Goal: Task Accomplishment & Management: Manage account settings

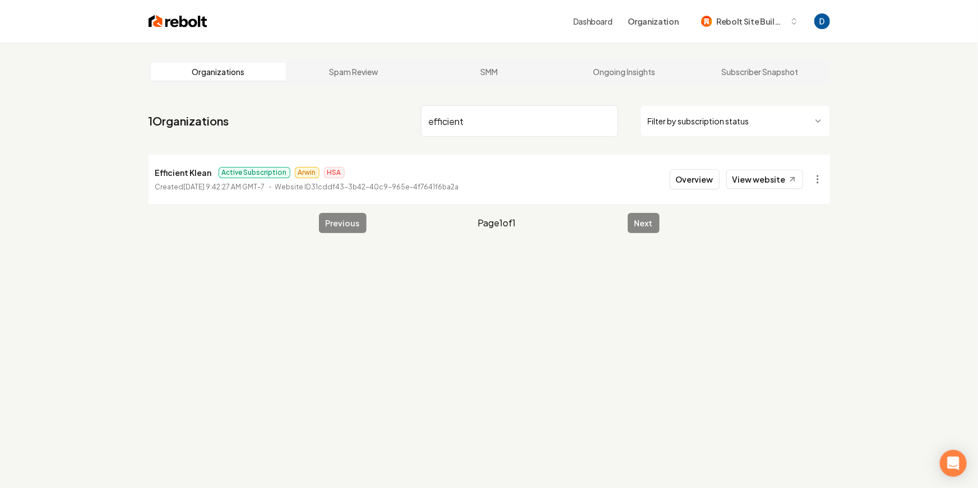
type input "efficient"
click at [704, 178] on button "Overview" at bounding box center [695, 179] width 50 height 20
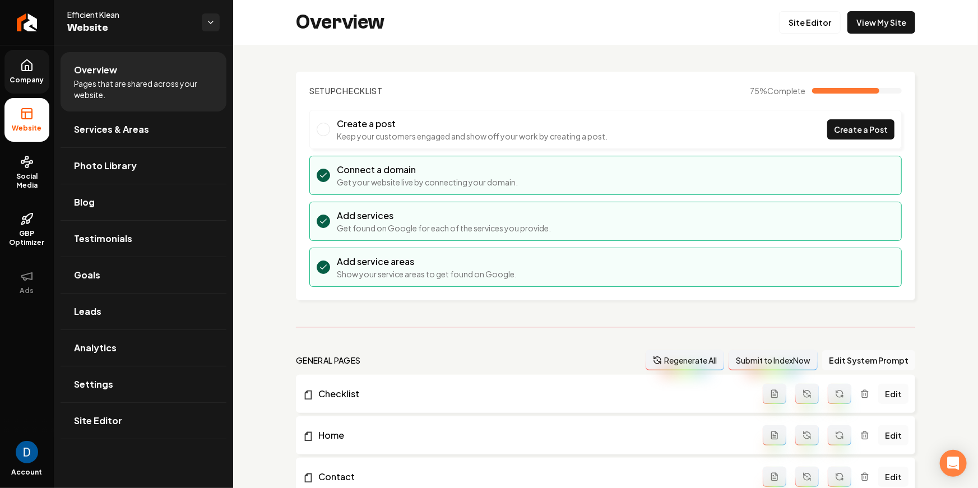
click at [31, 67] on icon at bounding box center [27, 65] width 10 height 11
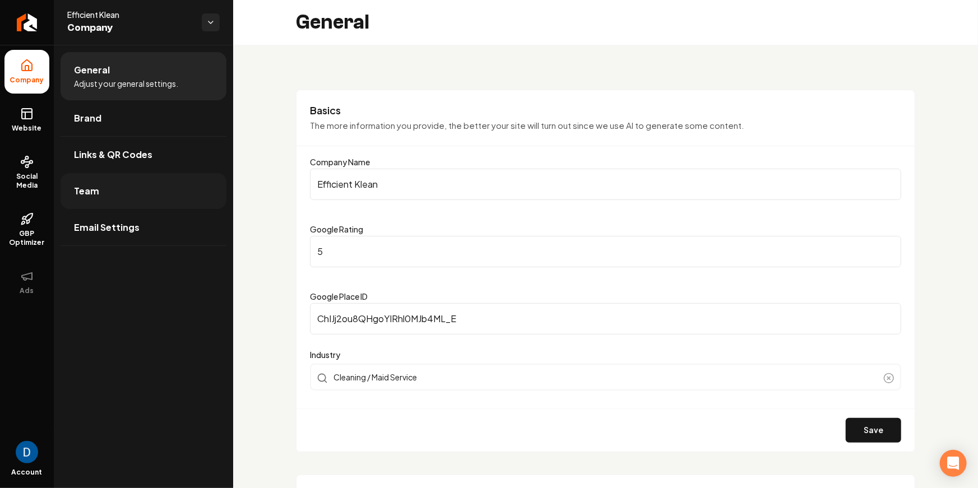
click at [133, 190] on link "Team" at bounding box center [144, 191] width 166 height 36
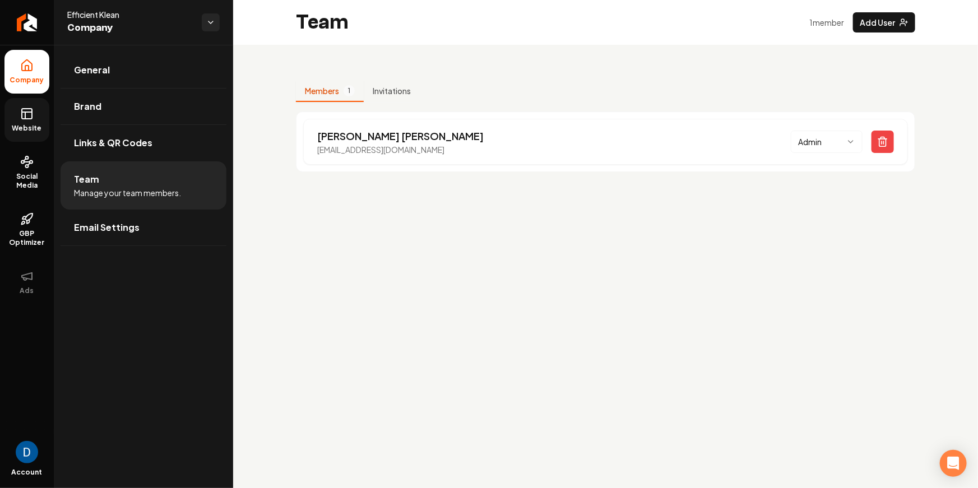
click at [30, 124] on span "Website" at bounding box center [27, 128] width 39 height 9
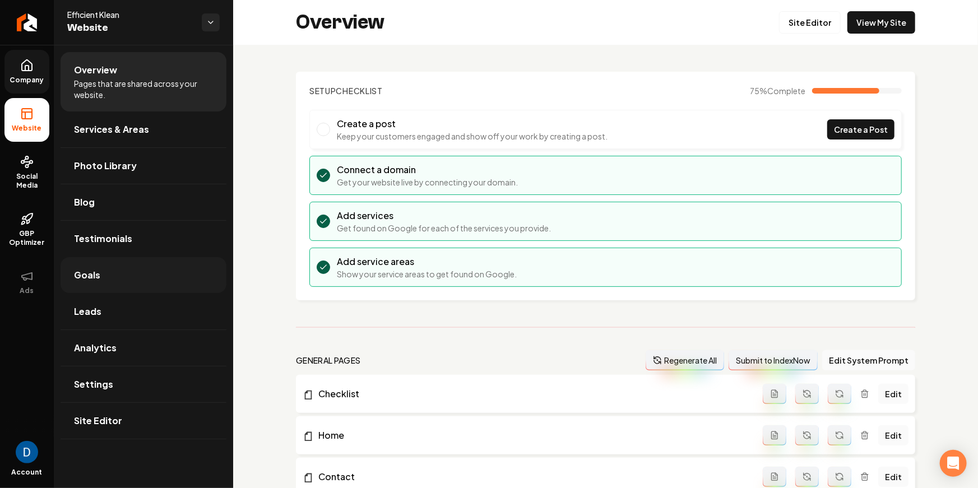
click at [116, 285] on link "Goals" at bounding box center [144, 275] width 166 height 36
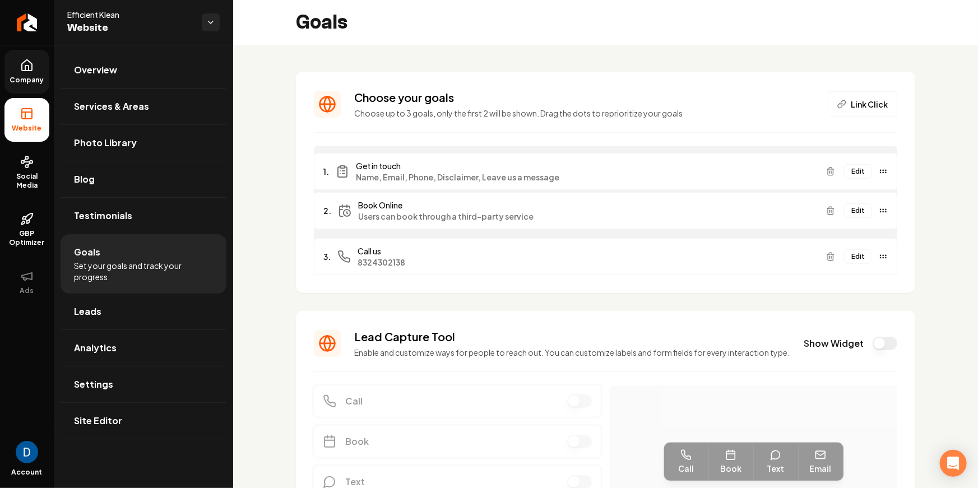
click at [871, 171] on div "Edit" at bounding box center [854, 171] width 66 height 18
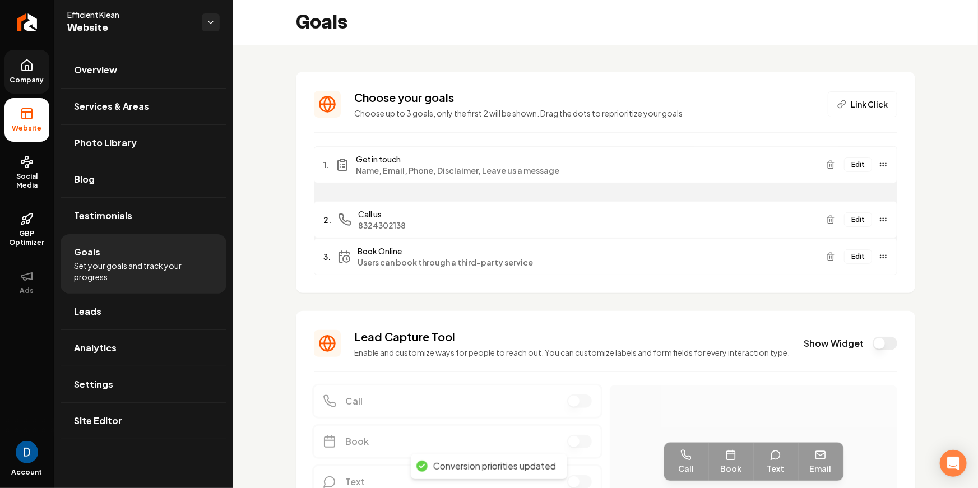
drag, startPoint x: 880, startPoint y: 255, endPoint x: 875, endPoint y: 212, distance: 43.4
click at [875, 212] on div "Edit" at bounding box center [854, 220] width 66 height 18
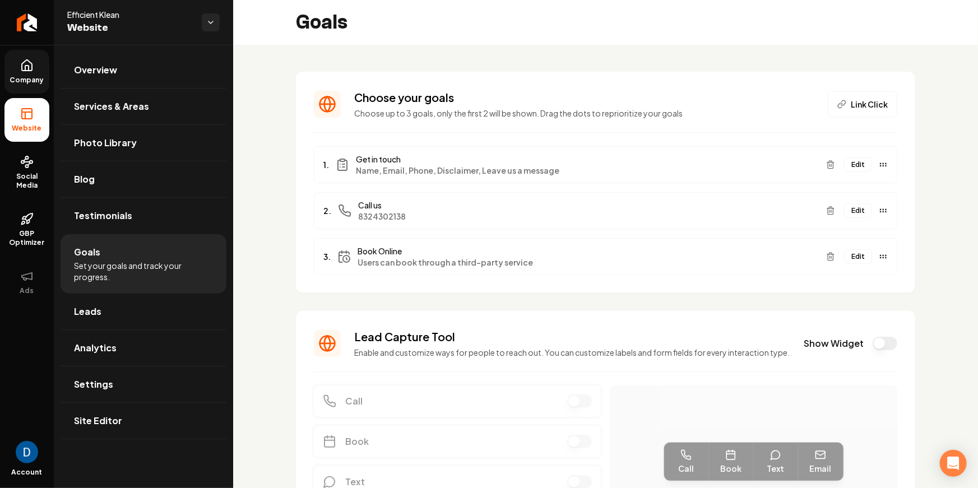
click at [859, 257] on button "Edit" at bounding box center [858, 256] width 28 height 15
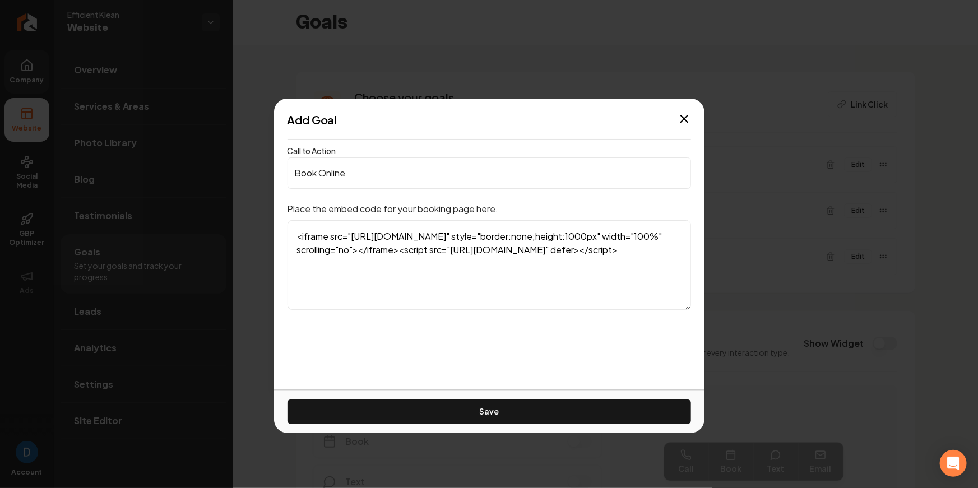
click at [420, 232] on textarea "<iframe src="[URL][DOMAIN_NAME]" style="border:none;height:1000px" width="100%"…" at bounding box center [488, 265] width 403 height 90
click at [677, 118] on icon "button" at bounding box center [683, 118] width 13 height 13
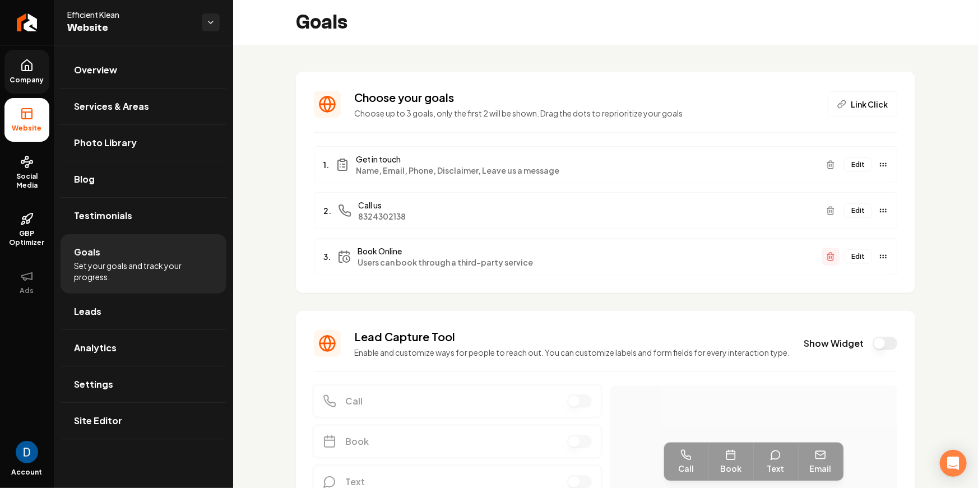
click at [831, 256] on line "Main content area" at bounding box center [831, 257] width 0 height 2
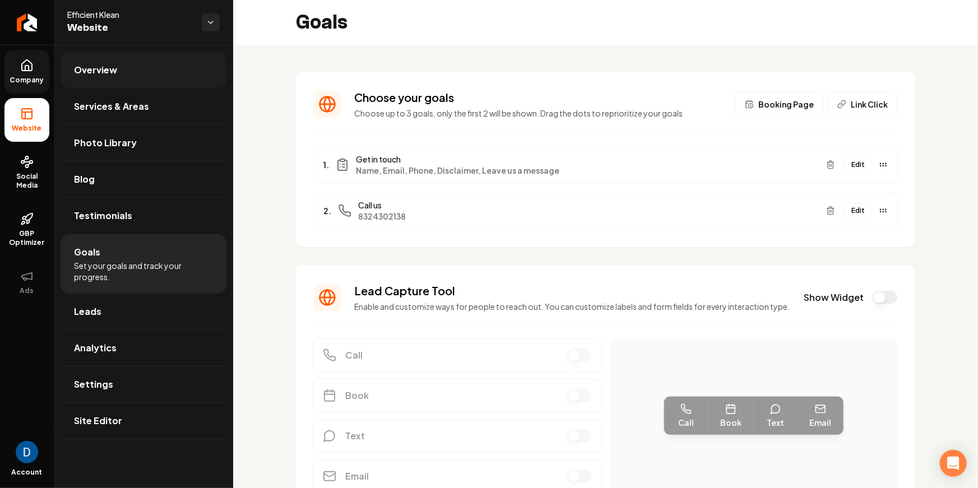
click at [114, 75] on span "Overview" at bounding box center [95, 69] width 43 height 13
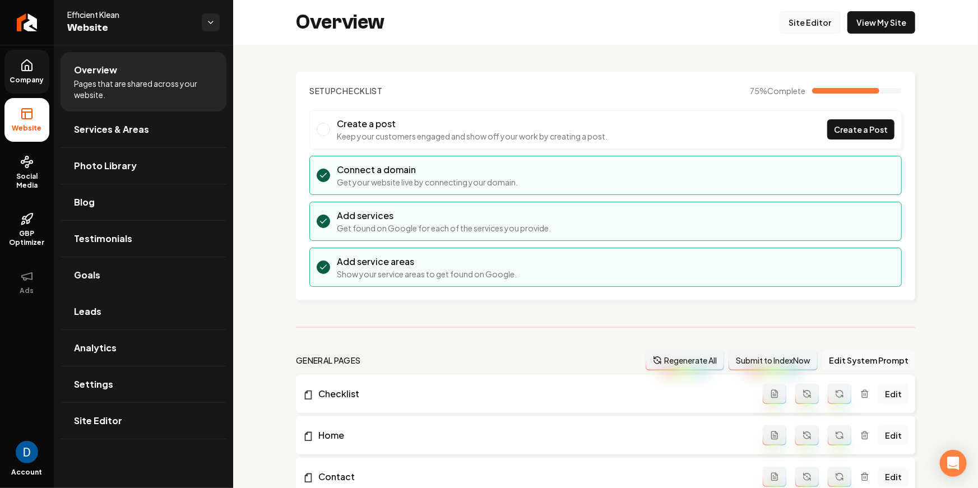
click at [819, 23] on link "Site Editor" at bounding box center [810, 22] width 62 height 22
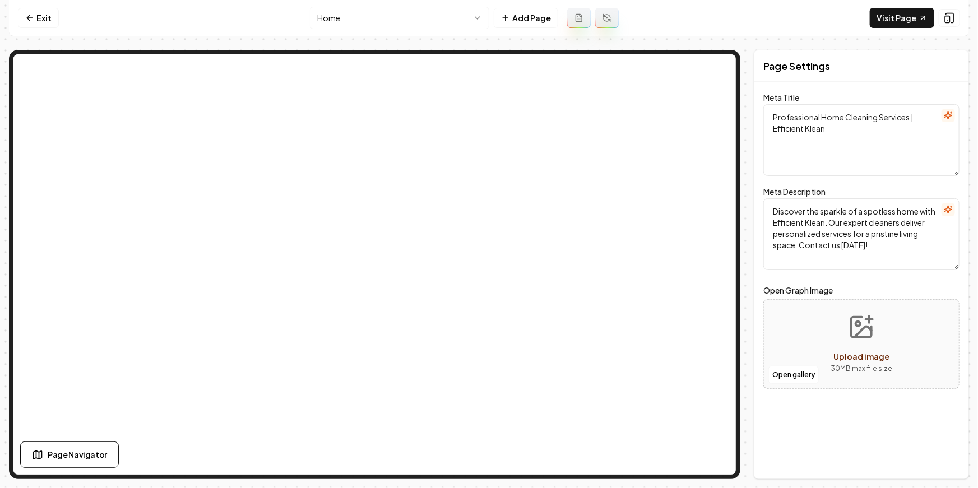
click at [387, 18] on html "Computer Required This feature is only available on a computer. Please switch t…" at bounding box center [489, 244] width 978 height 488
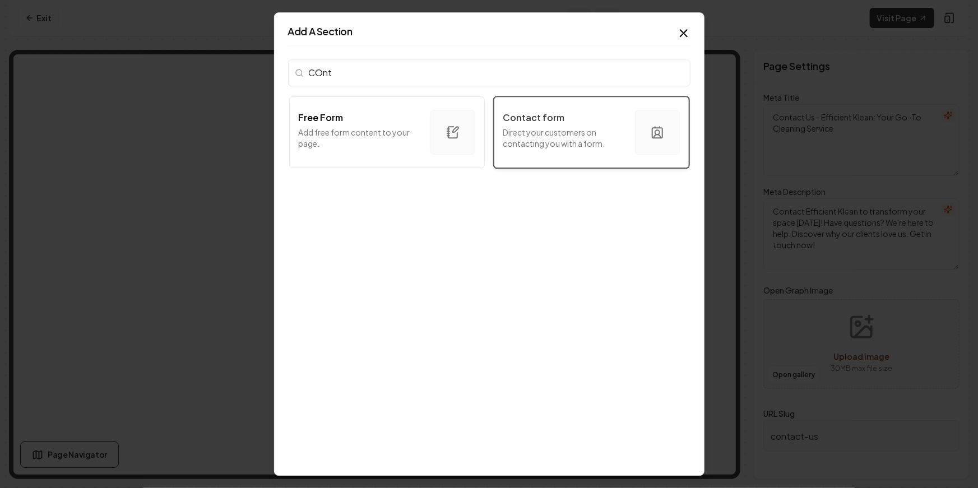
type input "COnt"
click at [566, 117] on div "Contact form" at bounding box center [564, 117] width 123 height 13
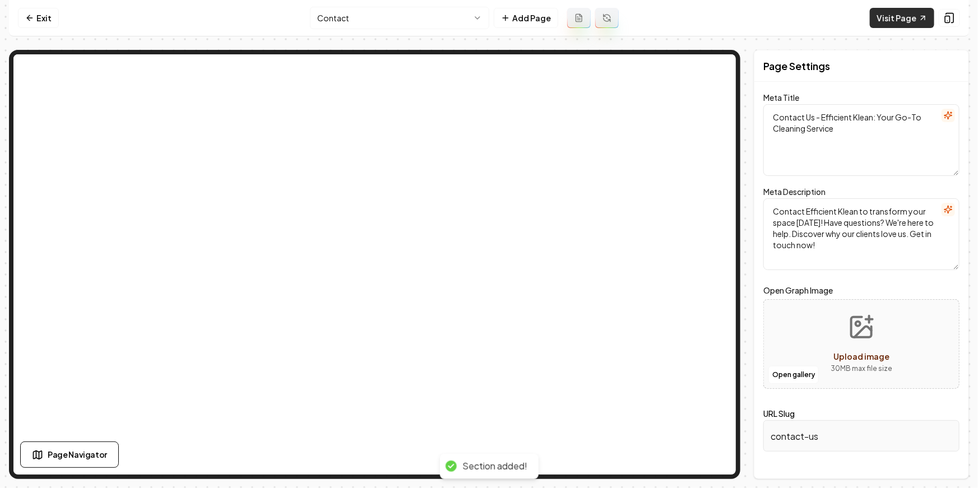
click at [893, 14] on link "Visit Page" at bounding box center [902, 18] width 64 height 20
click at [48, 14] on link "Exit" at bounding box center [38, 18] width 41 height 20
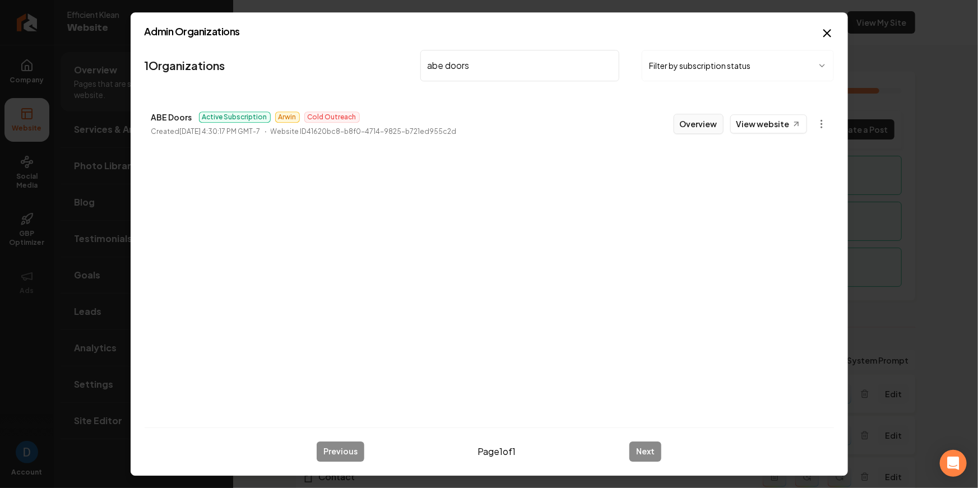
type input "abe doors"
click at [689, 122] on button "Overview" at bounding box center [698, 124] width 50 height 20
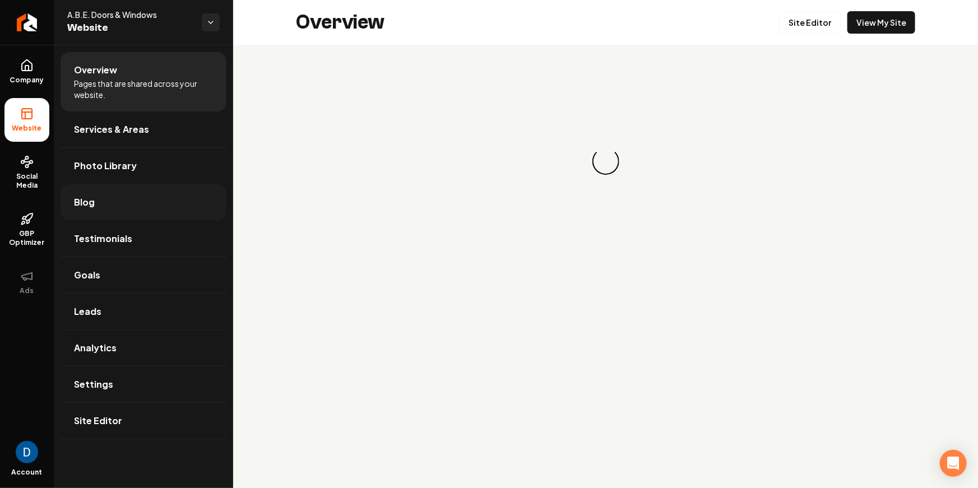
click at [171, 203] on link "Blog" at bounding box center [144, 202] width 166 height 36
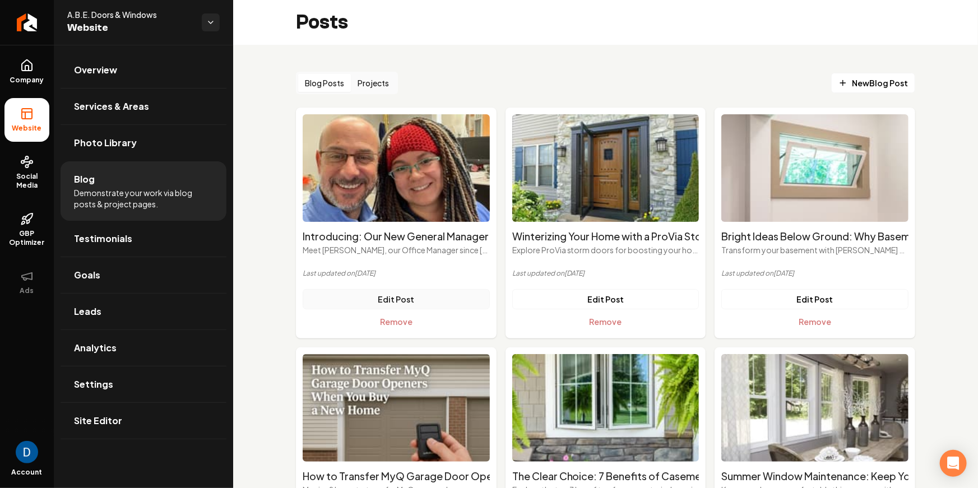
click at [422, 300] on link "Edit Post" at bounding box center [396, 299] width 187 height 20
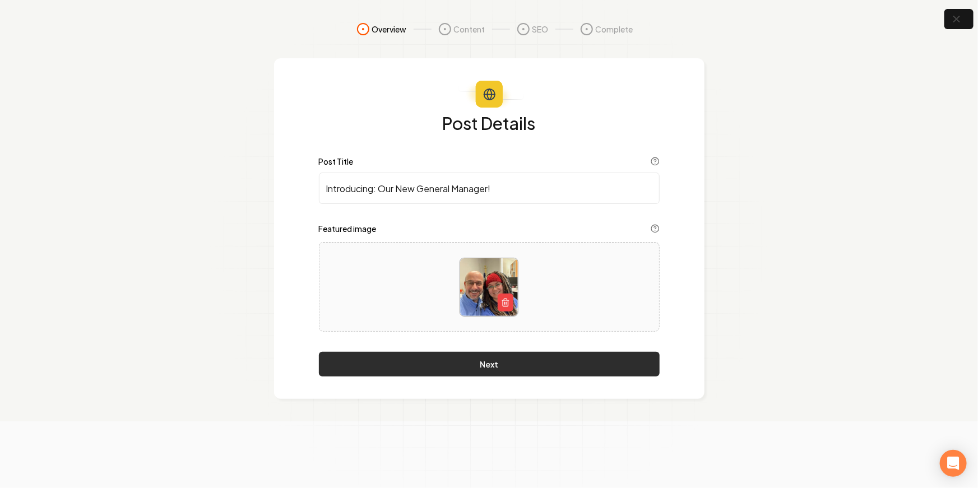
click at [503, 366] on button "Next" at bounding box center [489, 364] width 341 height 25
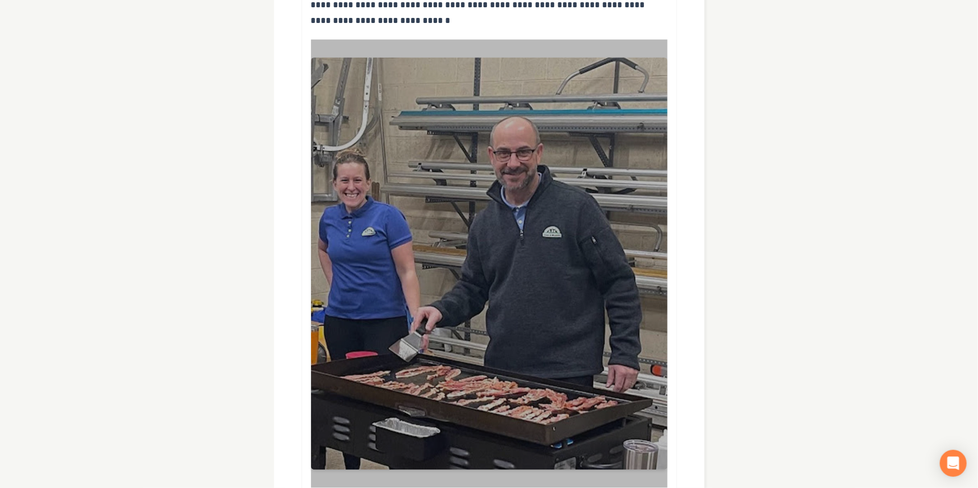
scroll to position [1113, 0]
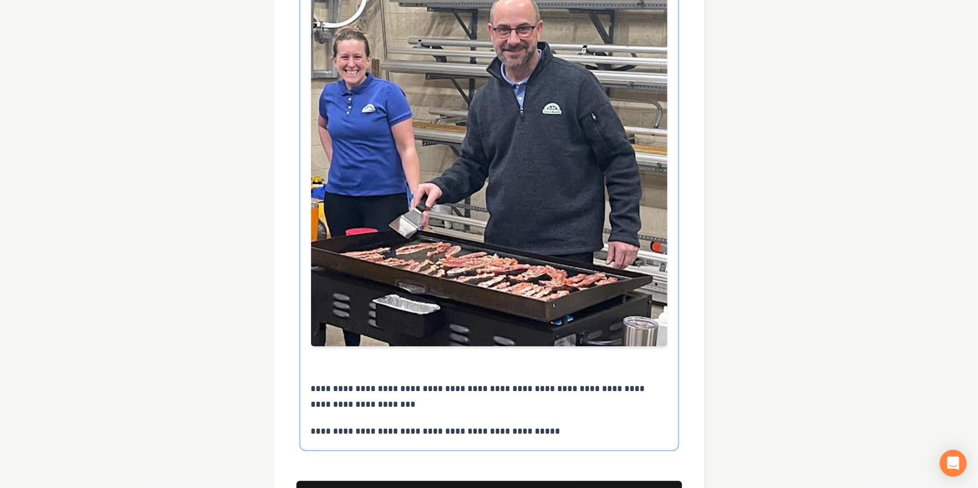
click at [369, 364] on div at bounding box center [489, 140] width 356 height 448
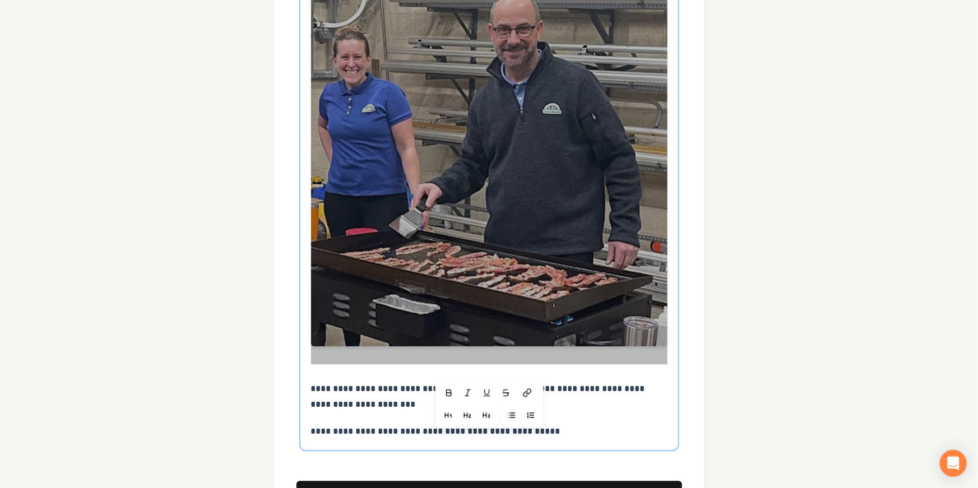
click at [340, 383] on p "**********" at bounding box center [489, 396] width 356 height 31
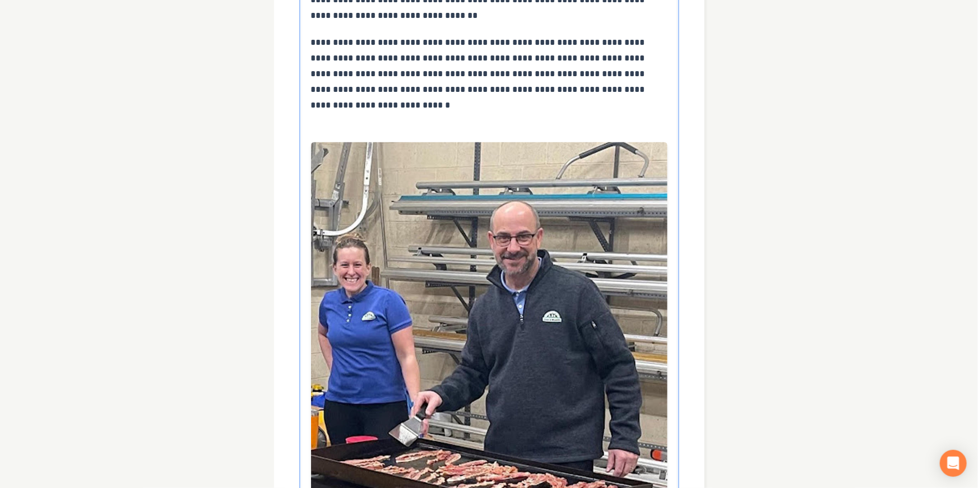
scroll to position [1178, 0]
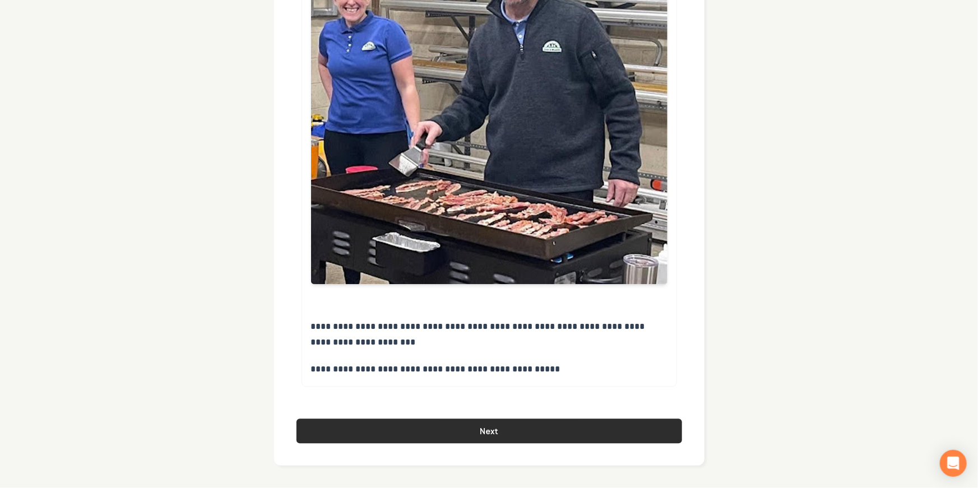
click at [503, 419] on button "Next" at bounding box center [488, 431] width 385 height 25
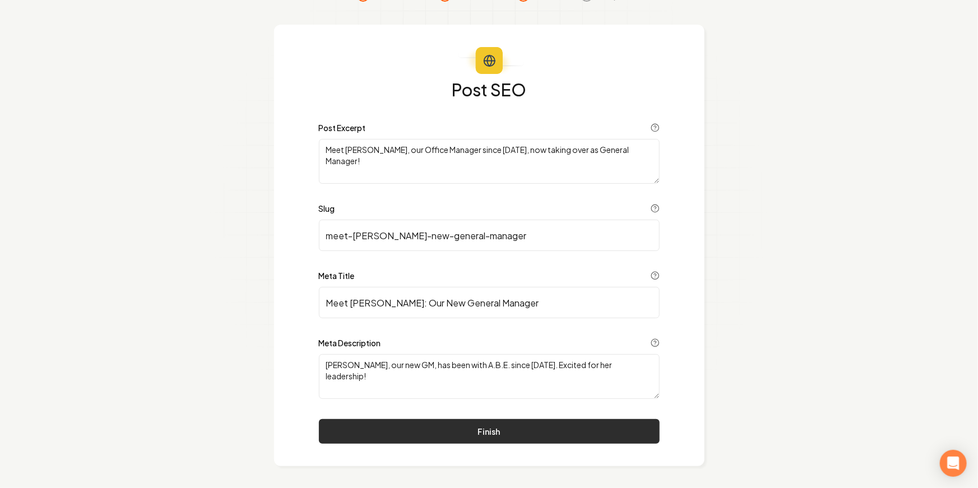
click at [499, 426] on button "Finish" at bounding box center [489, 431] width 341 height 25
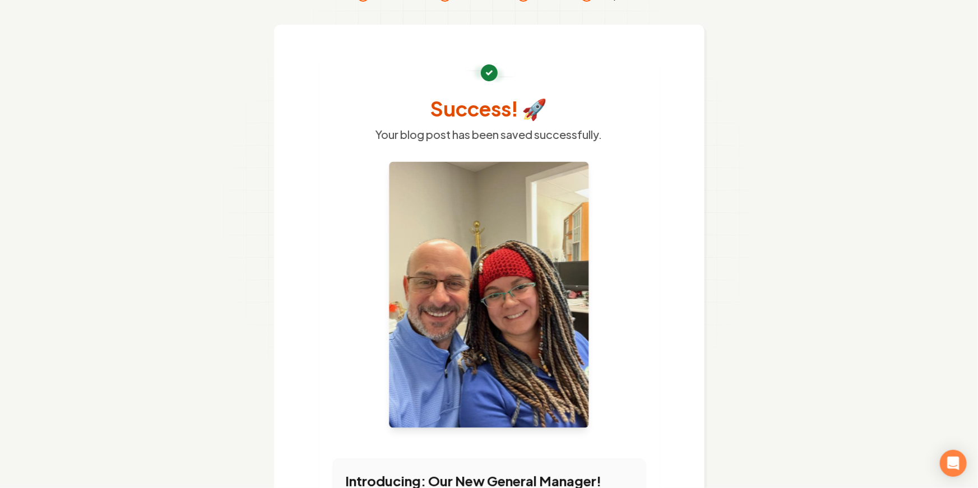
scroll to position [0, 0]
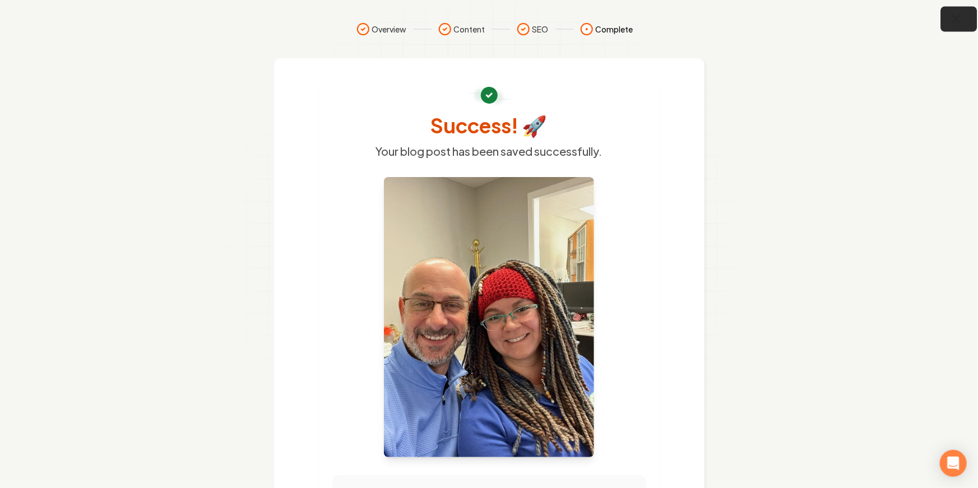
click at [965, 19] on button "button" at bounding box center [959, 19] width 36 height 25
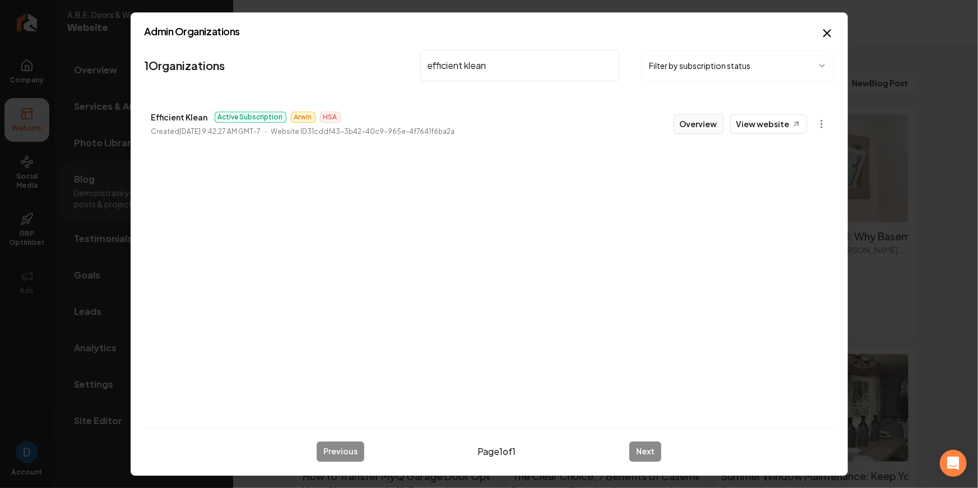
type input "efficient klean"
click at [682, 115] on button "Overview" at bounding box center [698, 124] width 50 height 20
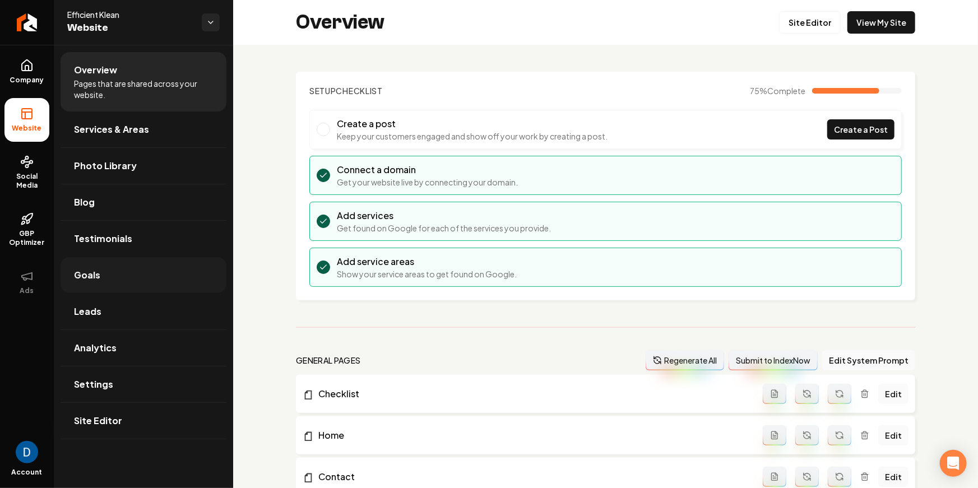
click at [132, 285] on link "Goals" at bounding box center [144, 275] width 166 height 36
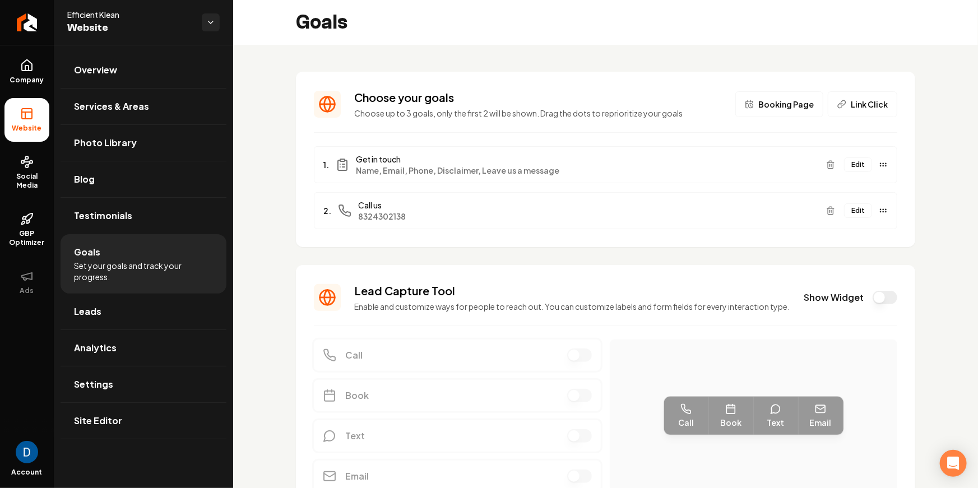
click at [862, 167] on button "Edit" at bounding box center [858, 164] width 28 height 15
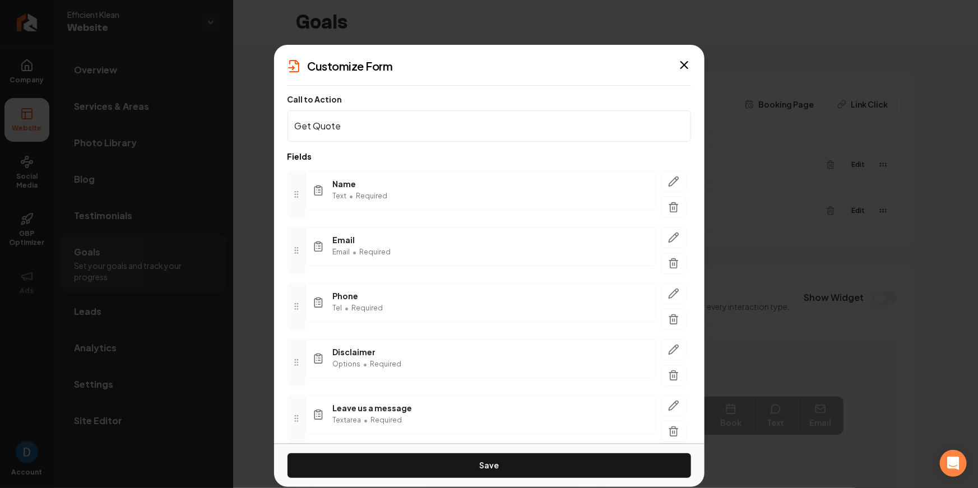
scroll to position [50, 0]
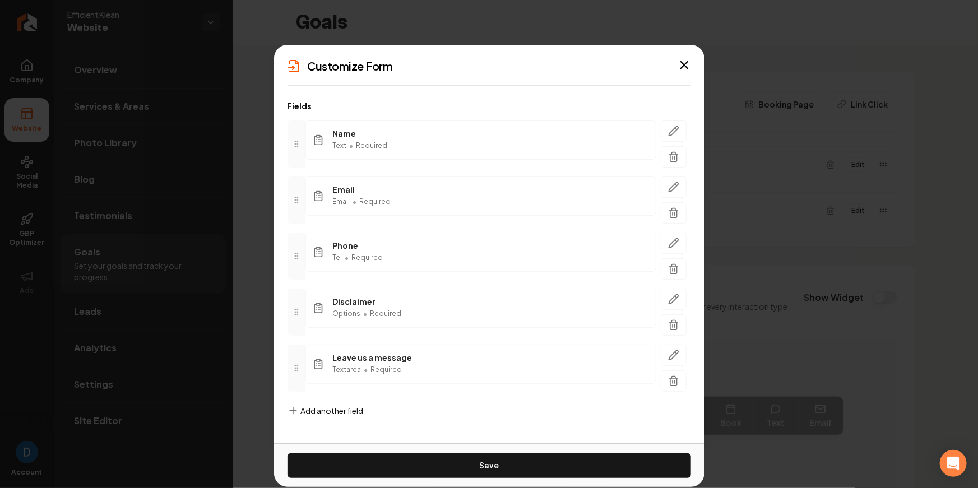
type input "Get Quote"
click at [377, 398] on form "Call to Action Get Quote Fields Name Text • Required Email Email • Required Pho…" at bounding box center [488, 239] width 403 height 390
click at [354, 412] on span "Add another field" at bounding box center [332, 410] width 63 height 11
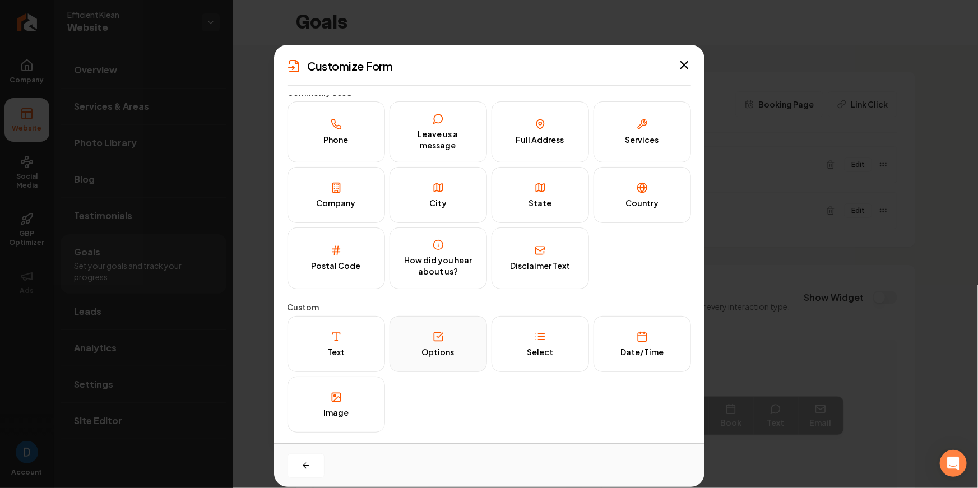
click at [467, 340] on button "Options" at bounding box center [437, 344] width 97 height 56
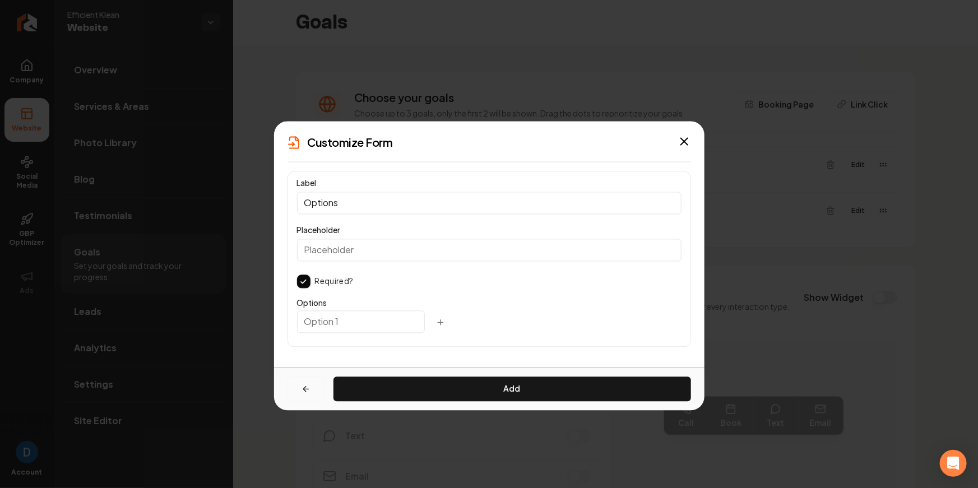
click at [313, 394] on button "button" at bounding box center [305, 389] width 37 height 25
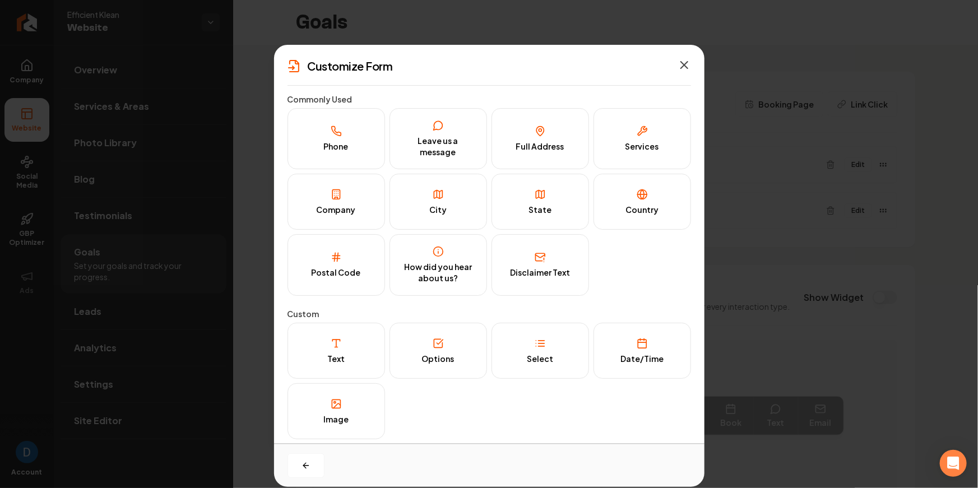
click at [680, 63] on icon "button" at bounding box center [683, 64] width 13 height 13
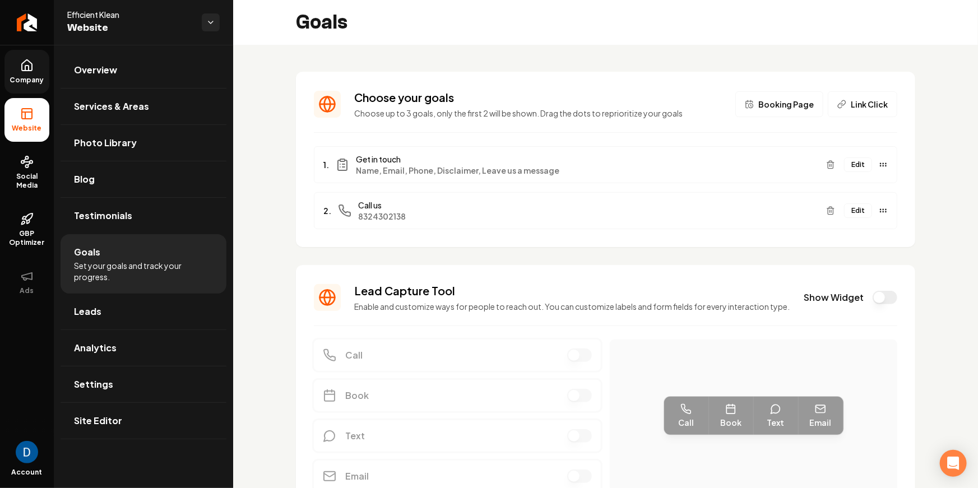
click at [32, 72] on icon at bounding box center [26, 65] width 13 height 13
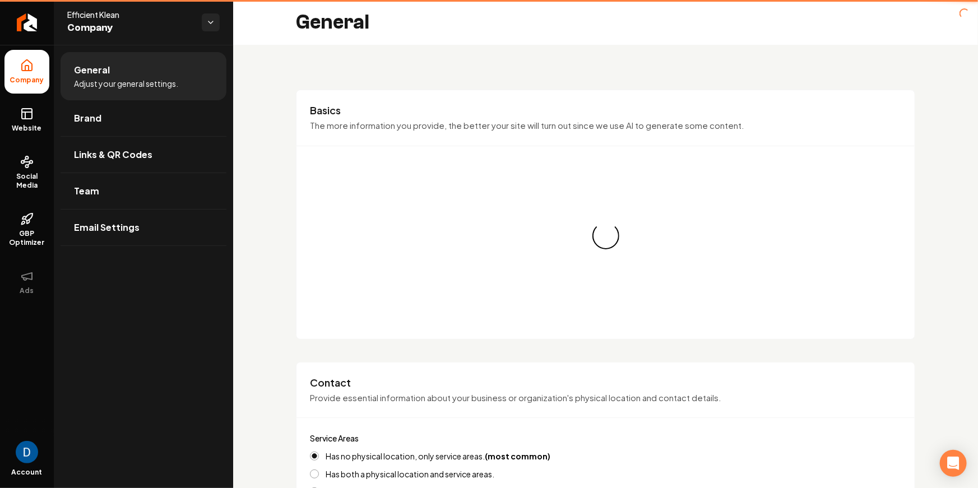
type input "[PHONE_NUMBER]"
type input "[EMAIL_ADDRESS][DOMAIN_NAME]"
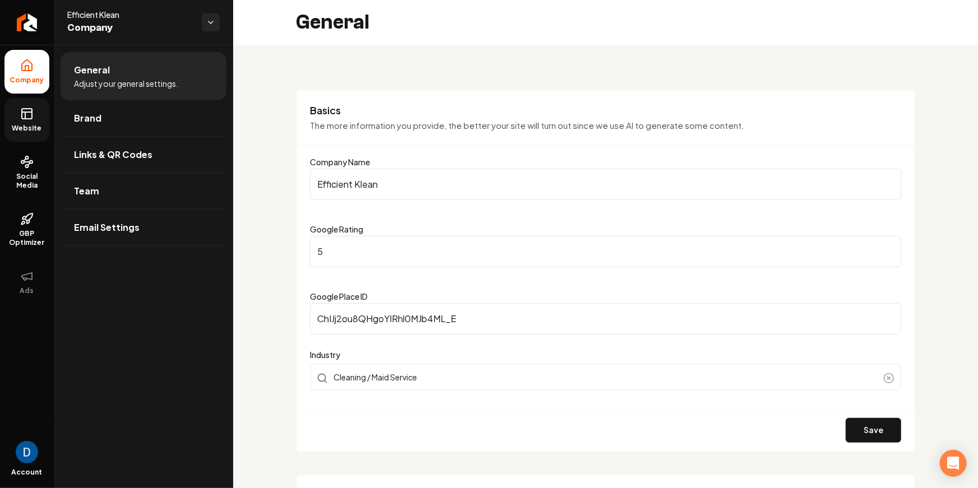
click at [30, 117] on icon at bounding box center [26, 113] width 13 height 13
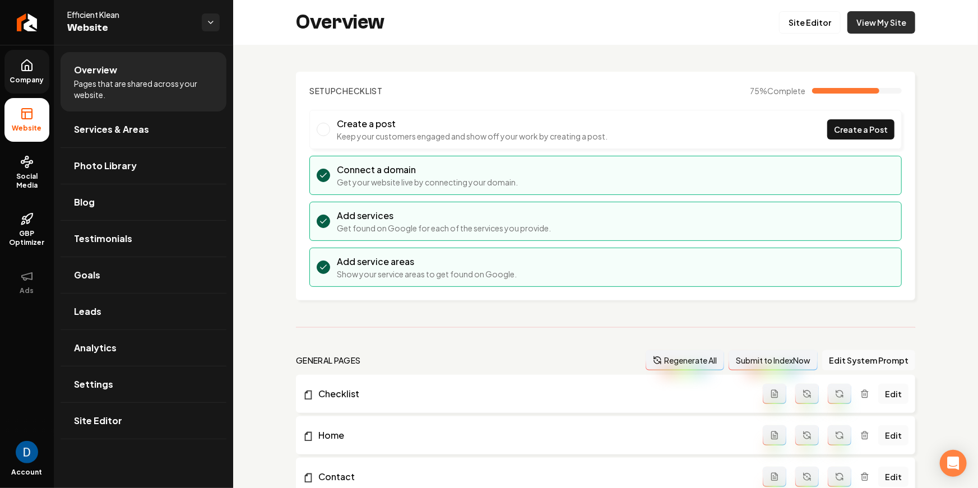
click at [875, 29] on link "View My Site" at bounding box center [881, 22] width 68 height 22
click at [125, 267] on link "Goals" at bounding box center [144, 275] width 166 height 36
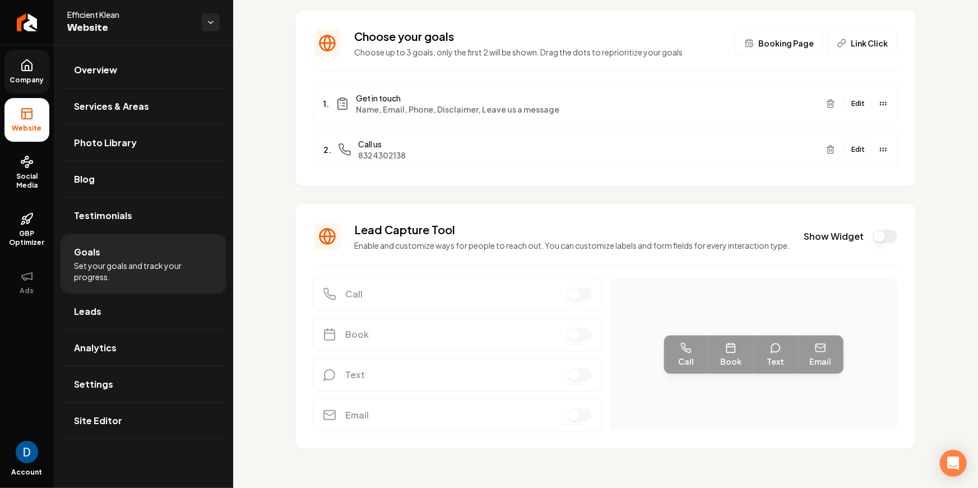
scroll to position [62, 0]
click at [865, 105] on button "Edit" at bounding box center [858, 103] width 28 height 15
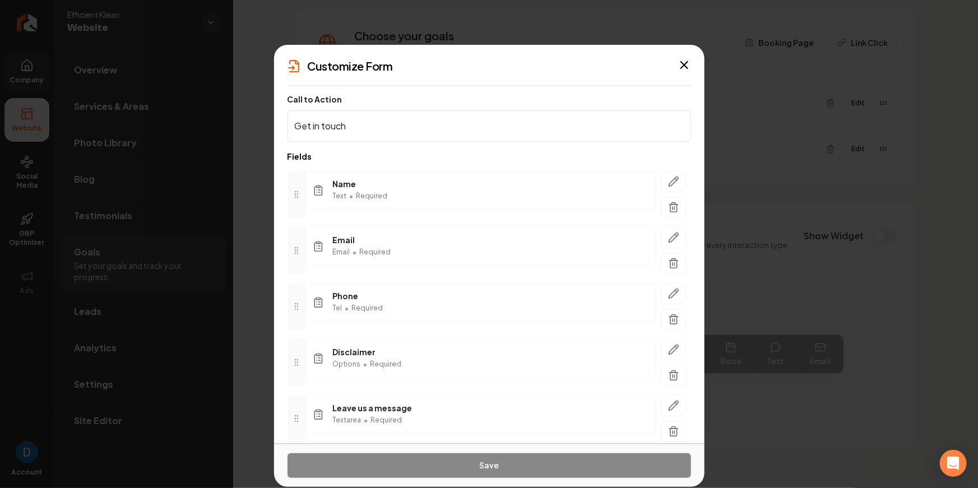
click at [691, 68] on div "Customize Form" at bounding box center [489, 66] width 430 height 16
click at [685, 65] on icon "button" at bounding box center [684, 65] width 7 height 7
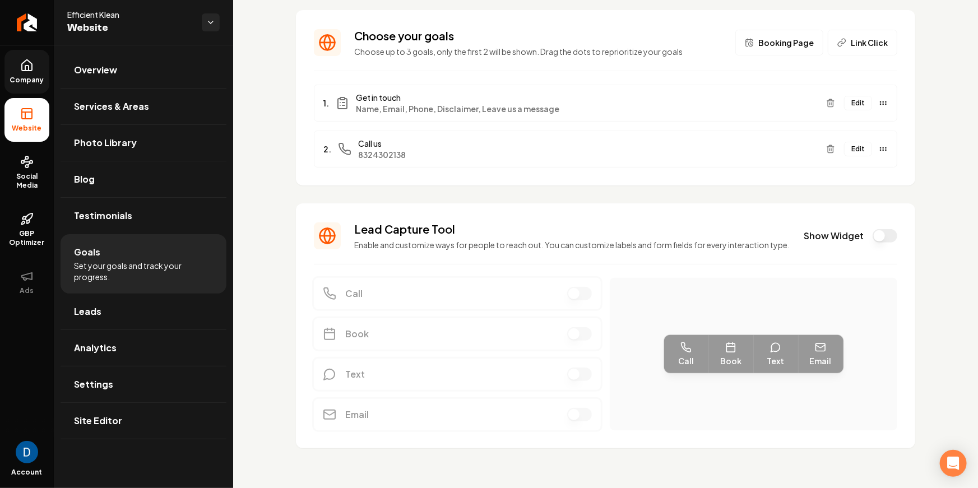
click at [861, 104] on button "Edit" at bounding box center [858, 103] width 28 height 15
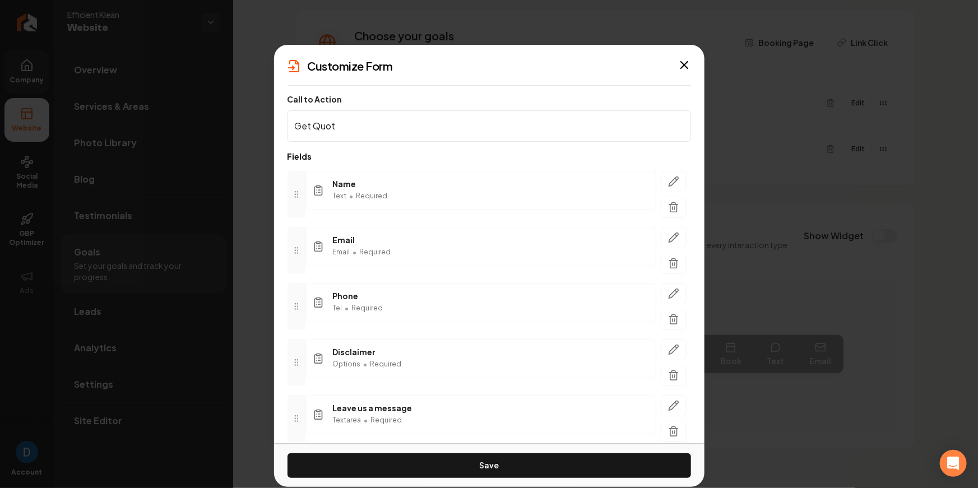
type input "Get Quote"
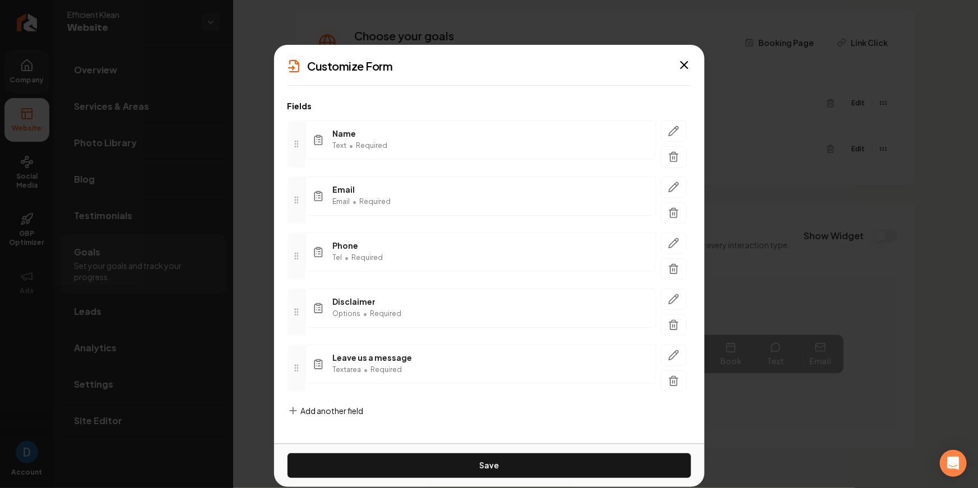
click at [353, 416] on div "Add another field" at bounding box center [325, 419] width 76 height 29
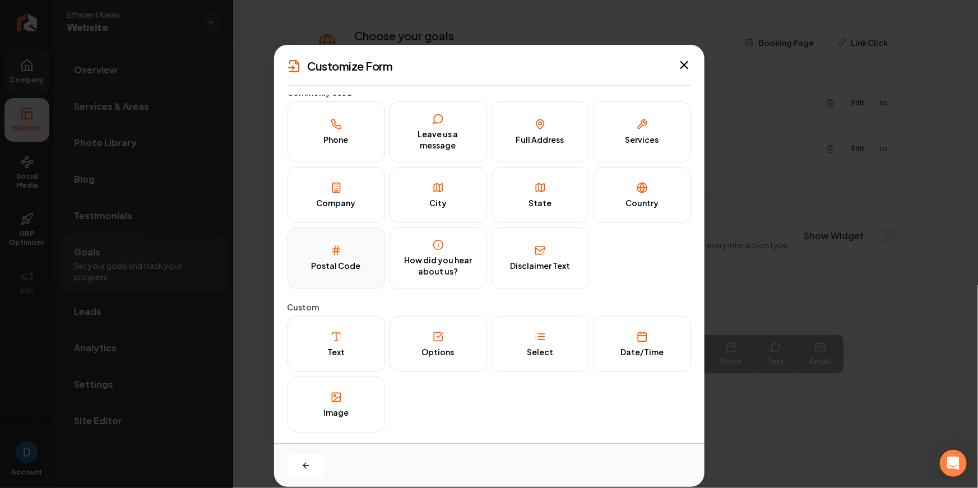
scroll to position [0, 0]
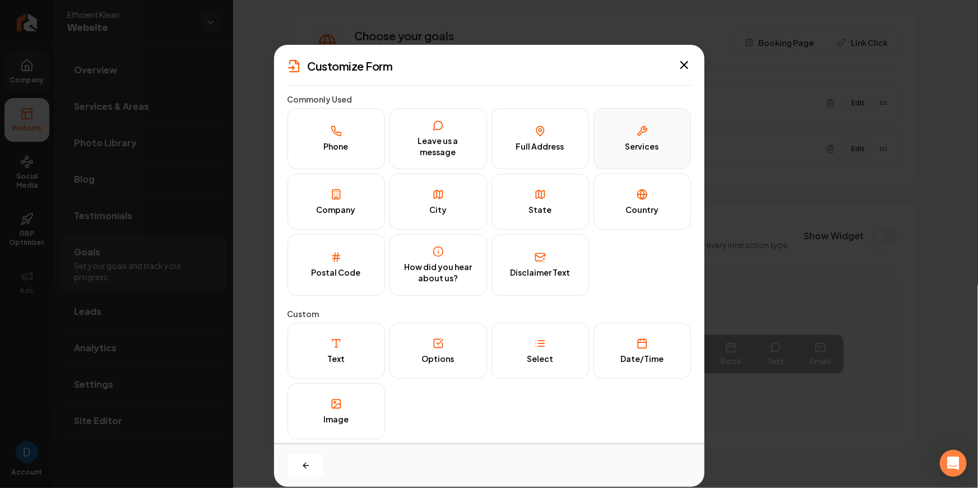
click at [631, 148] on div "Services" at bounding box center [642, 146] width 34 height 11
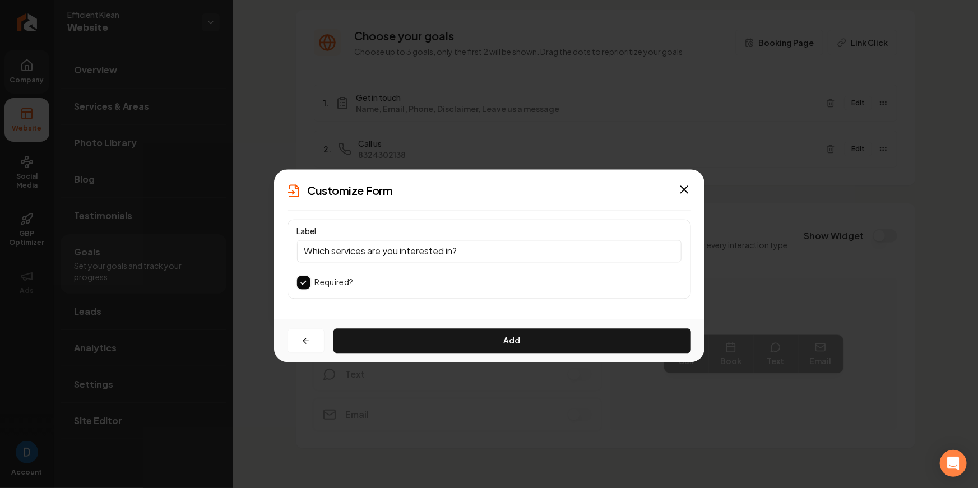
click at [305, 282] on button "button" at bounding box center [303, 282] width 13 height 13
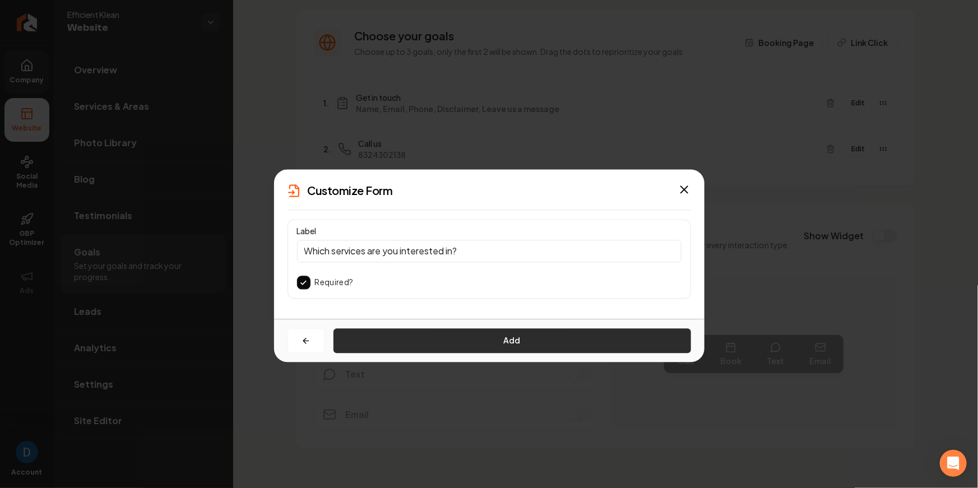
click at [480, 338] on button "Add" at bounding box center [511, 340] width 357 height 25
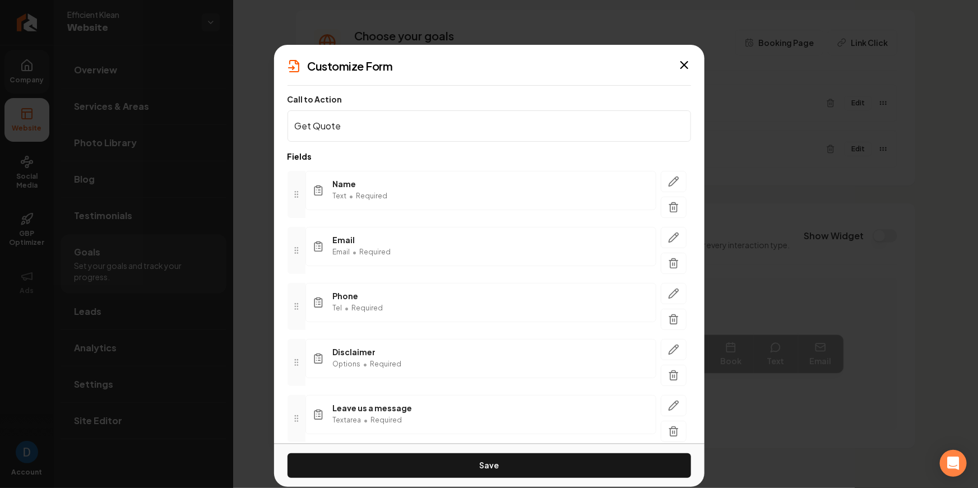
scroll to position [106, 0]
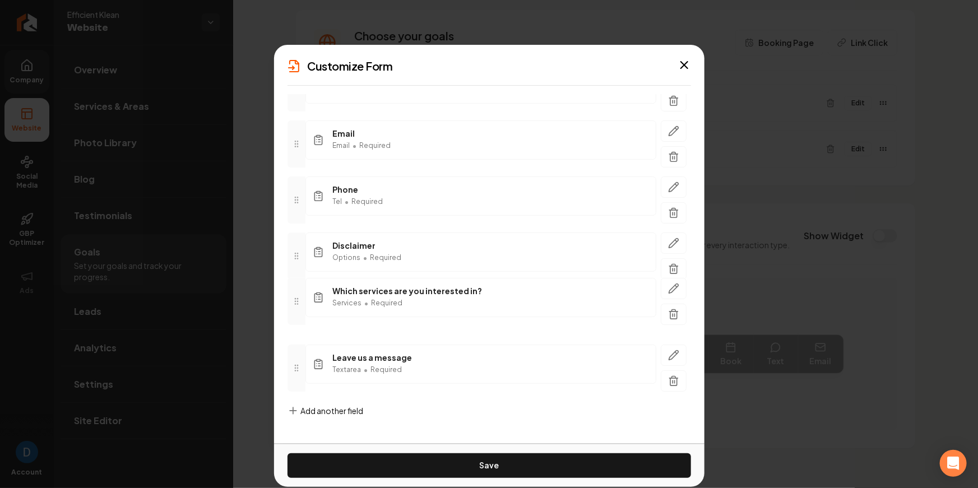
drag, startPoint x: 301, startPoint y: 368, endPoint x: 320, endPoint y: 346, distance: 28.6
click at [313, 302] on div "Which services are you interested in? Services • Required" at bounding box center [488, 301] width 403 height 47
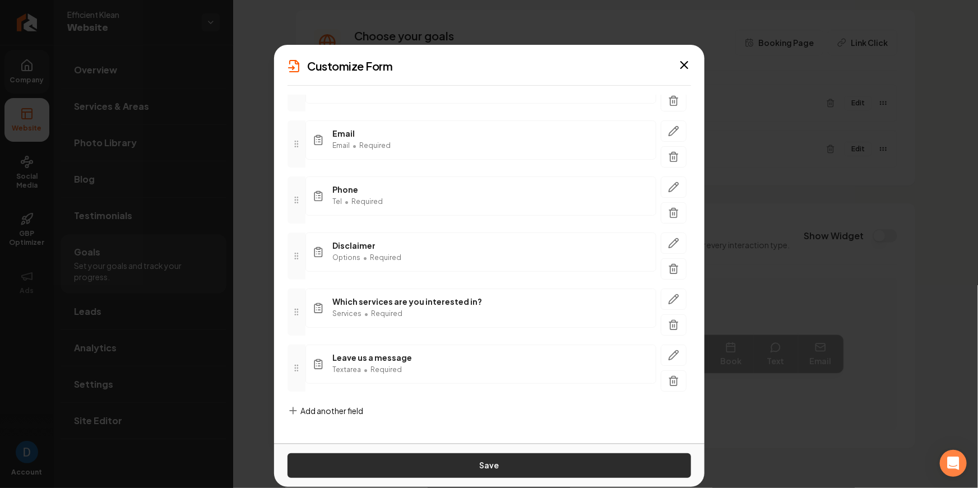
click at [454, 459] on button "Save" at bounding box center [488, 465] width 403 height 25
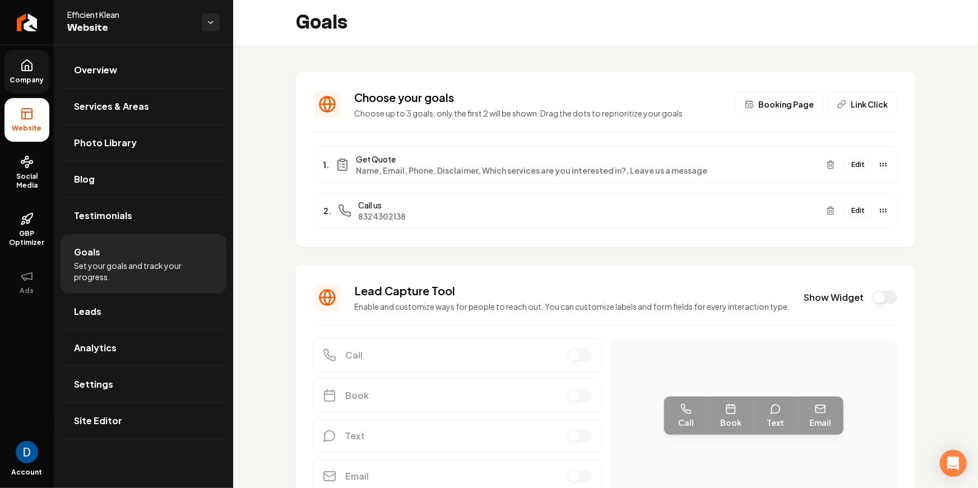
scroll to position [66, 0]
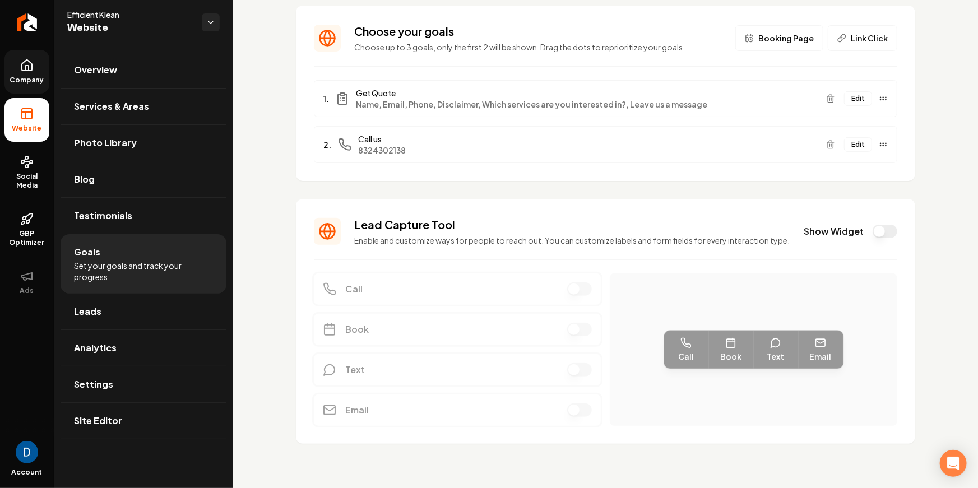
click at [858, 95] on button "Edit" at bounding box center [858, 98] width 28 height 15
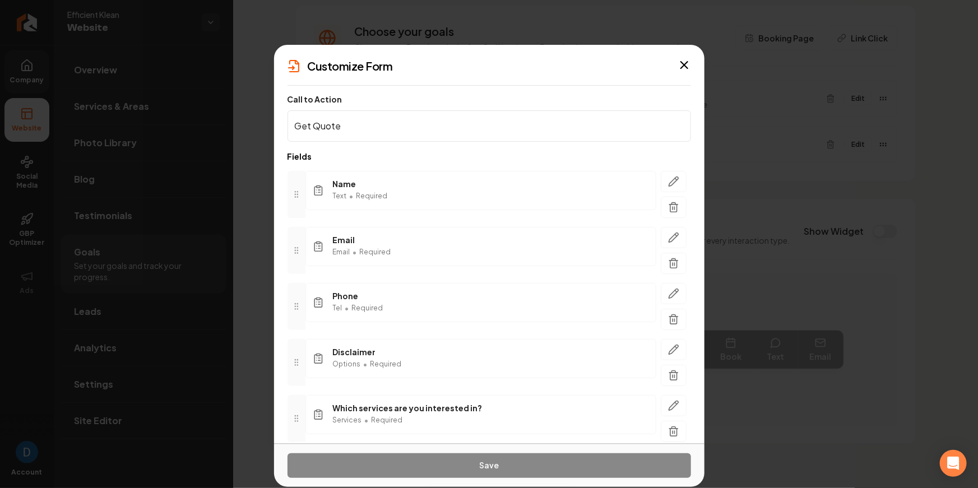
click at [294, 358] on icon at bounding box center [296, 362] width 9 height 9
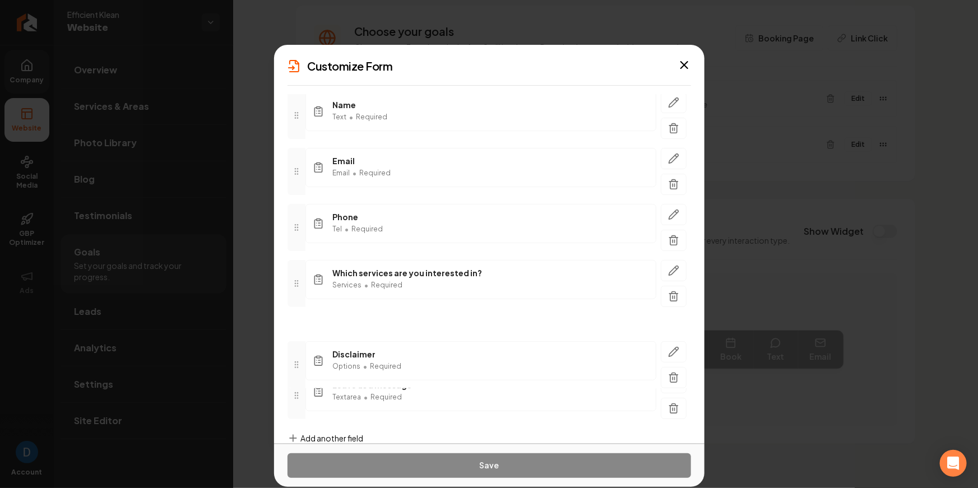
scroll to position [106, 0]
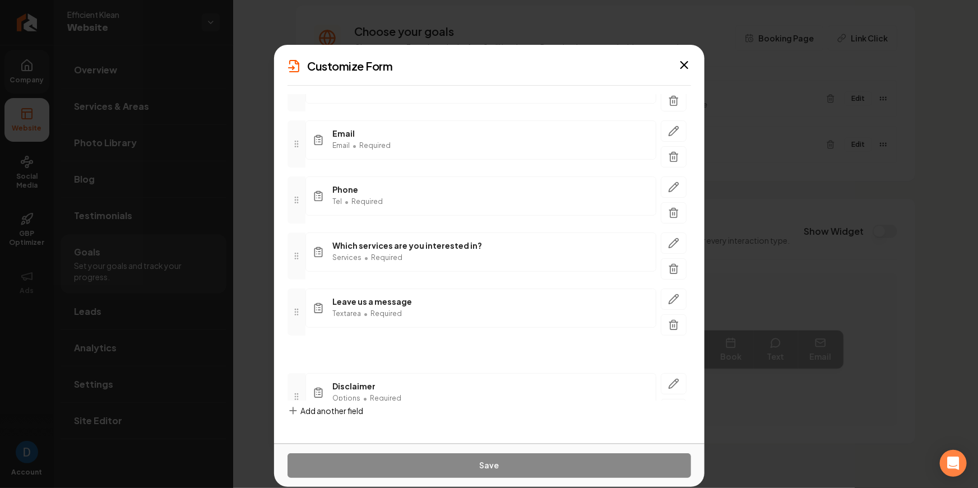
drag, startPoint x: 294, startPoint y: 364, endPoint x: 292, endPoint y: 380, distance: 16.3
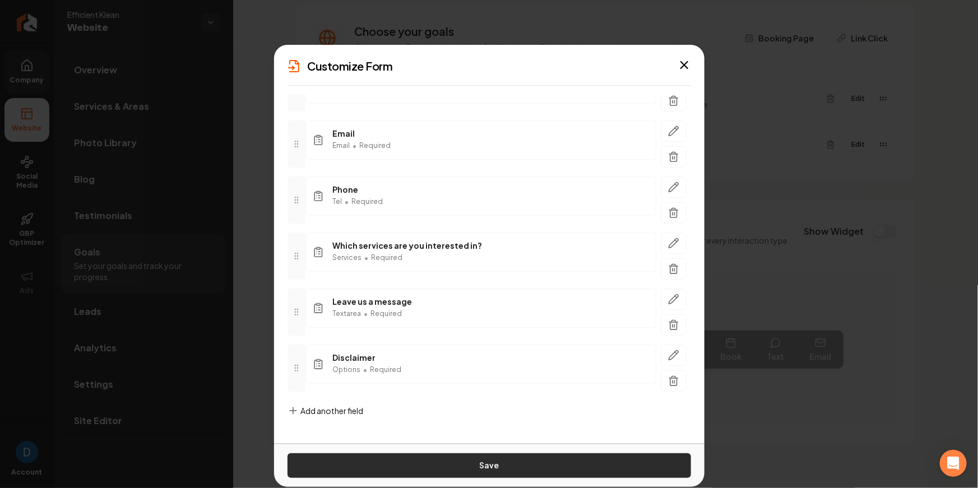
click at [505, 468] on button "Save" at bounding box center [488, 465] width 403 height 25
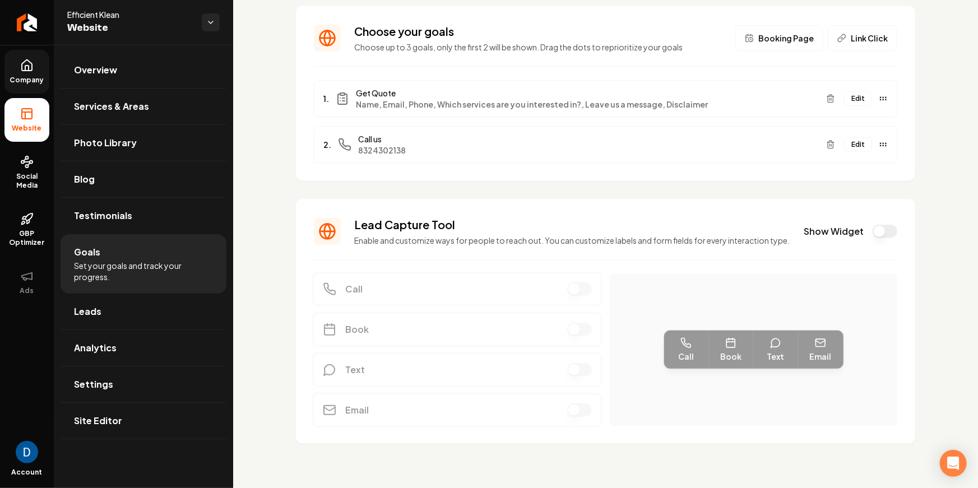
scroll to position [0, 0]
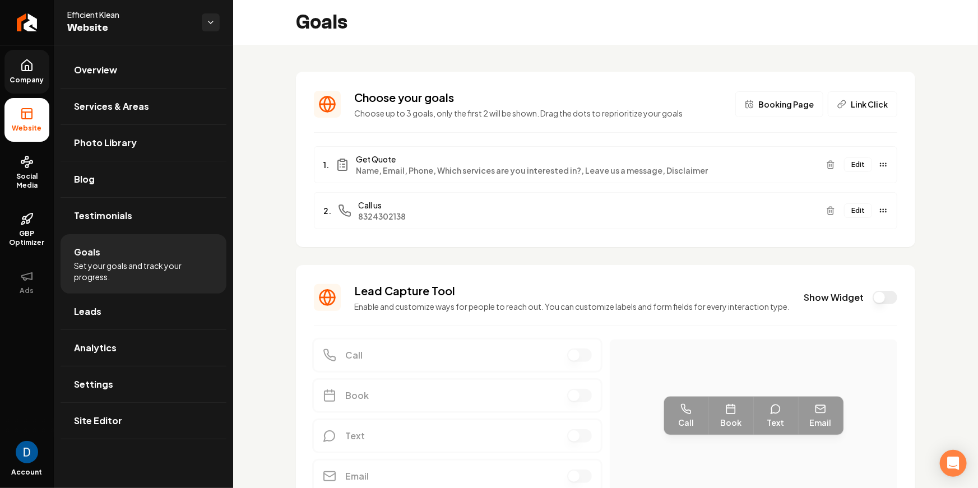
click at [853, 162] on button "Edit" at bounding box center [858, 164] width 28 height 15
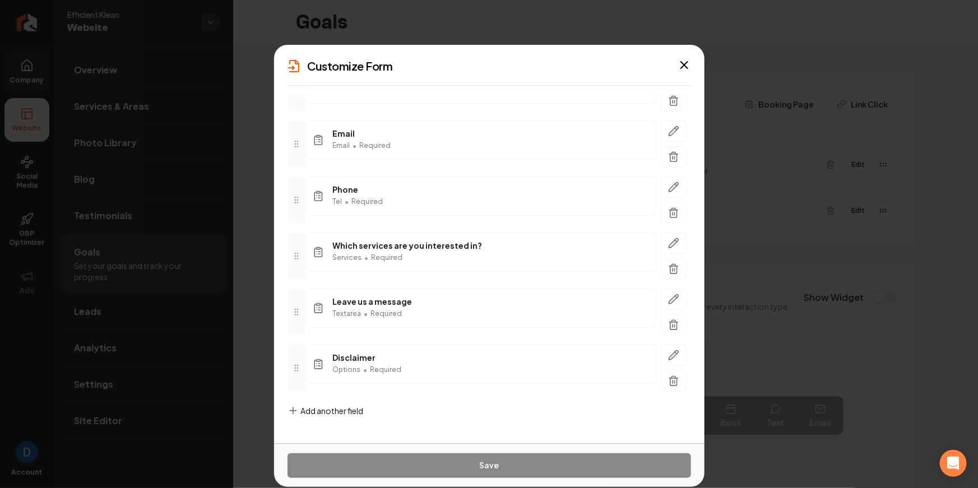
click at [344, 414] on span "Add another field" at bounding box center [332, 410] width 63 height 11
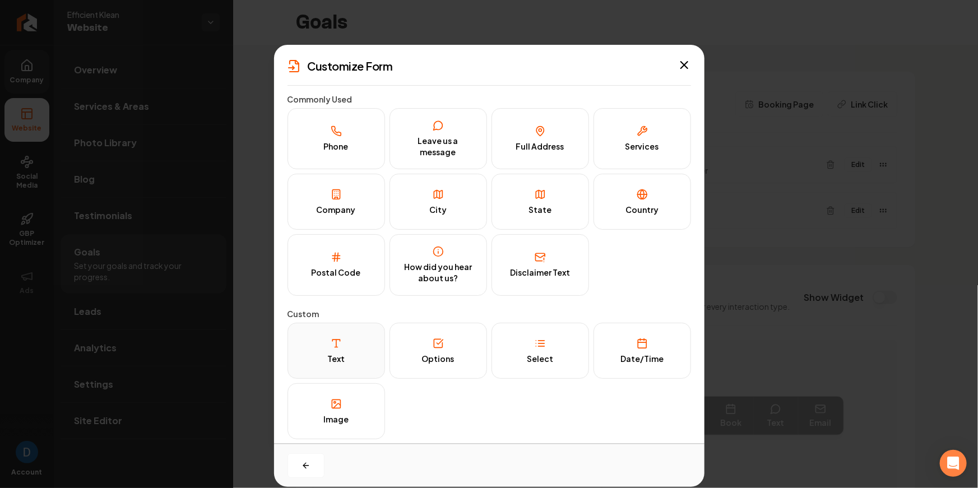
click at [315, 363] on button "Text" at bounding box center [335, 351] width 97 height 56
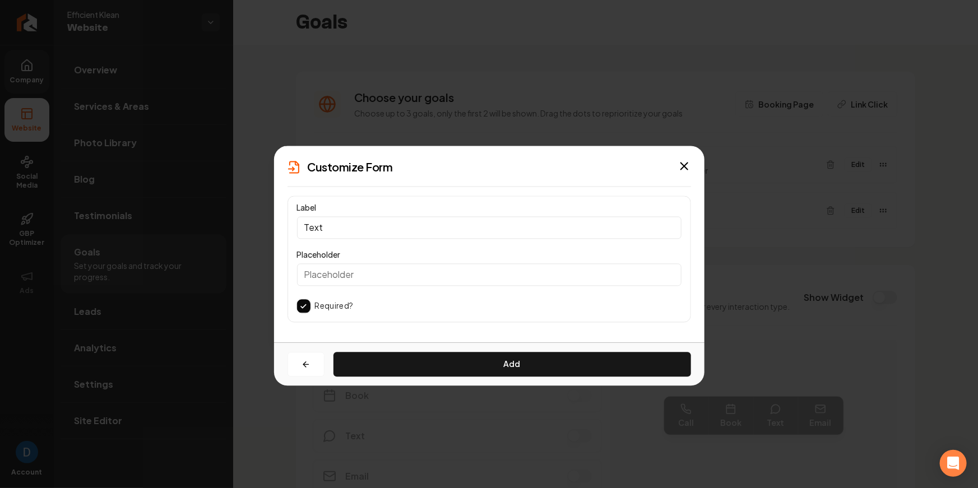
click at [334, 228] on input "Text" at bounding box center [489, 227] width 384 height 22
type input "#"
type input "Number of rooms?"
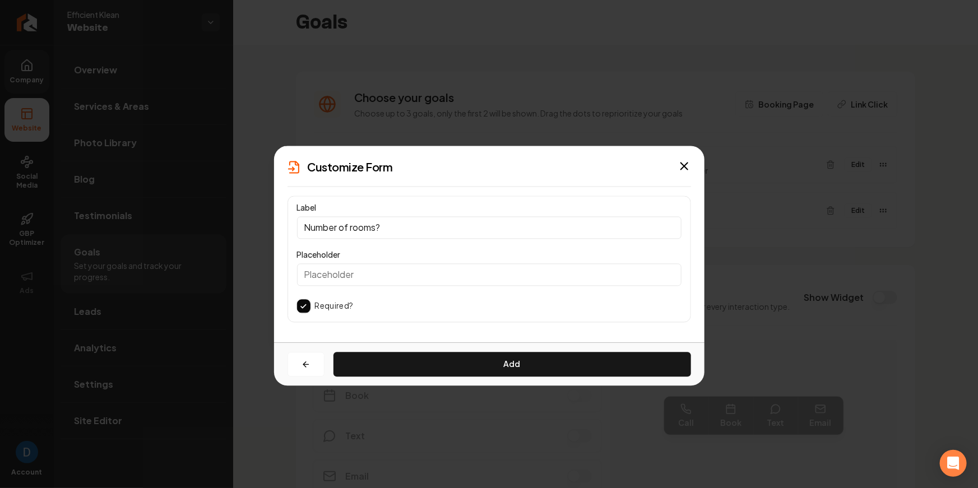
click at [380, 271] on input "Placeholder" at bounding box center [489, 274] width 384 height 22
type input "0"
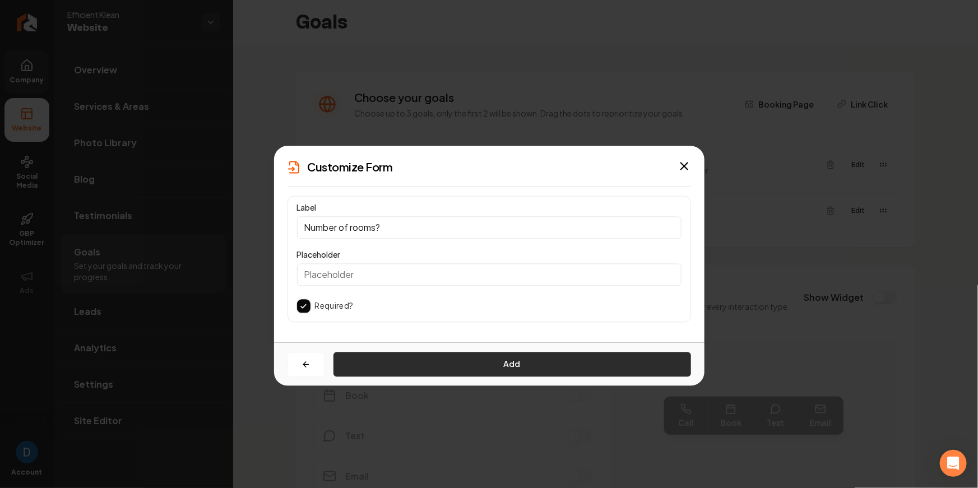
click at [418, 357] on button "Add" at bounding box center [511, 364] width 357 height 25
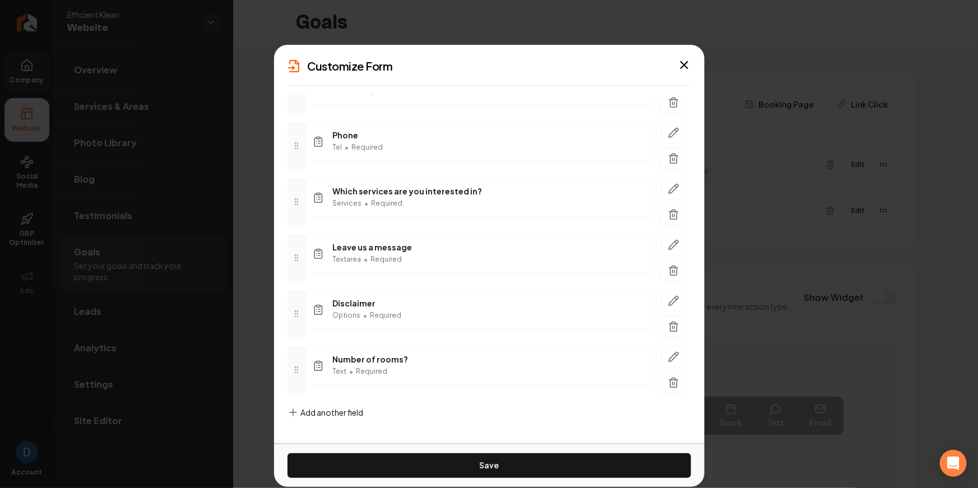
scroll to position [162, 0]
drag, startPoint x: 293, startPoint y: 368, endPoint x: 302, endPoint y: 309, distance: 59.5
click at [302, 309] on div at bounding box center [296, 310] width 18 height 47
click at [328, 410] on span "Add another field" at bounding box center [332, 410] width 63 height 11
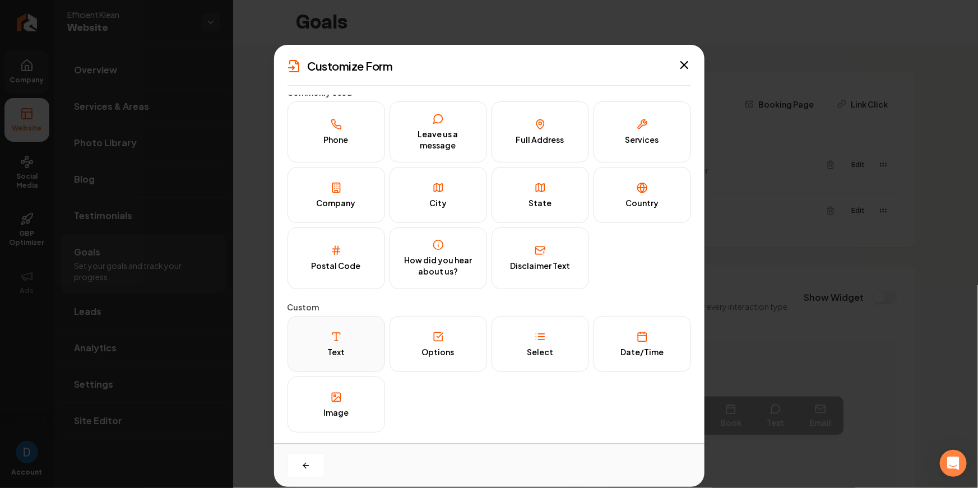
click at [345, 356] on button "Text" at bounding box center [335, 344] width 97 height 56
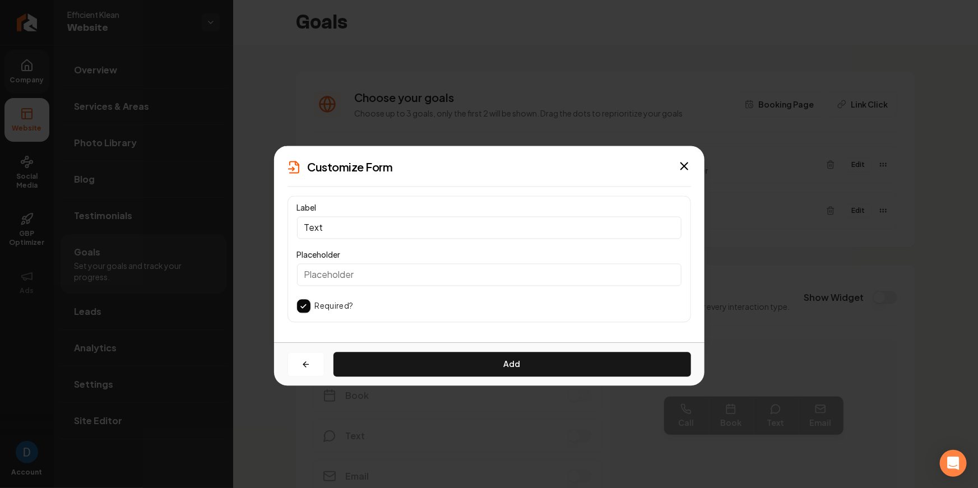
click at [340, 227] on input "Text" at bounding box center [489, 227] width 384 height 22
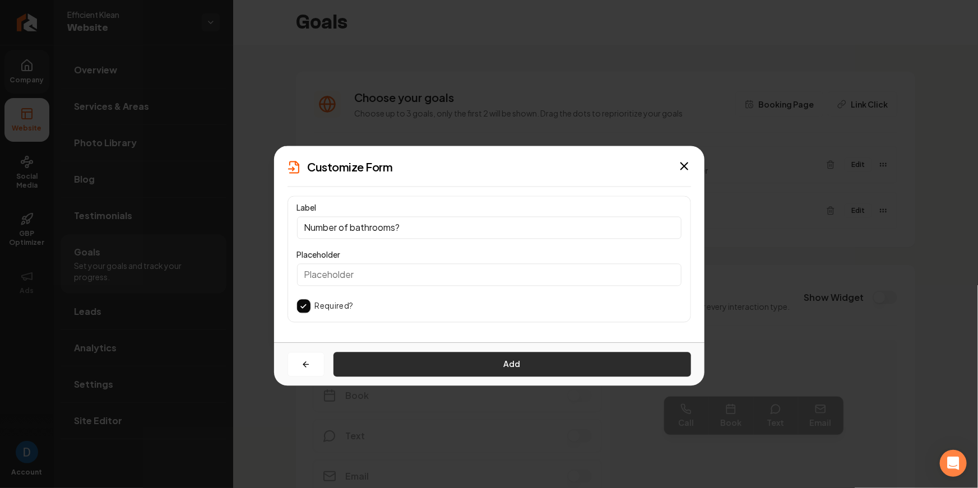
type input "Number of bathrooms?"
click at [389, 372] on button "Add" at bounding box center [511, 364] width 357 height 25
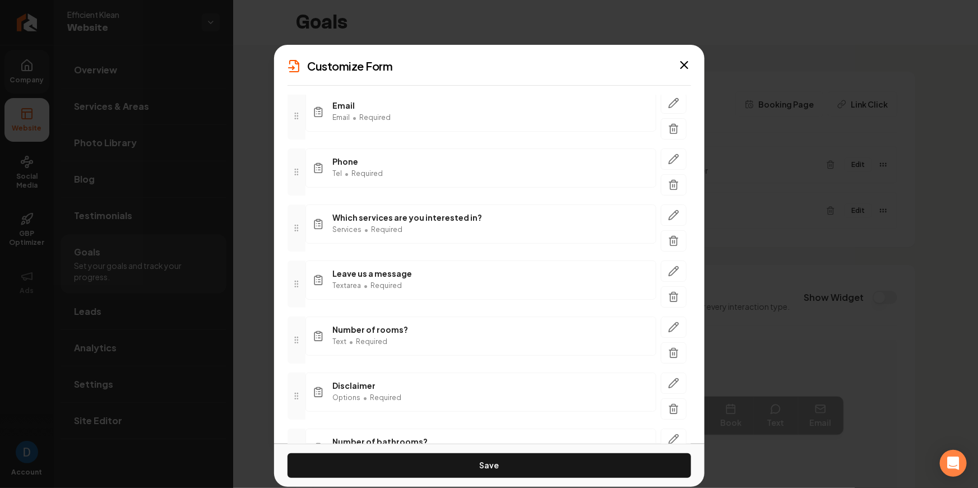
scroll to position [218, 0]
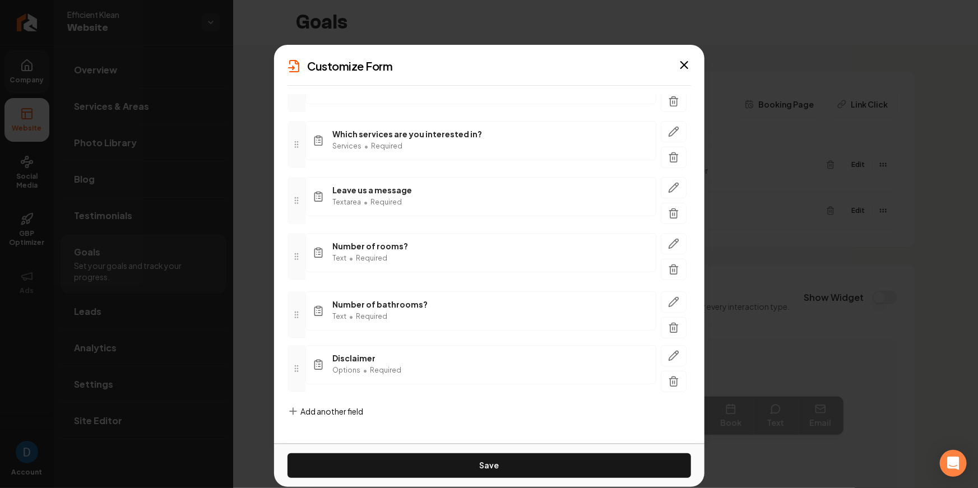
drag, startPoint x: 292, startPoint y: 362, endPoint x: 294, endPoint y: 306, distance: 56.0
click at [294, 310] on icon at bounding box center [296, 314] width 9 height 9
click at [304, 398] on div "Name Text • Required Email Email • Required Phone Tel • Required Which services…" at bounding box center [488, 172] width 403 height 457
click at [313, 406] on span "Add another field" at bounding box center [332, 411] width 63 height 11
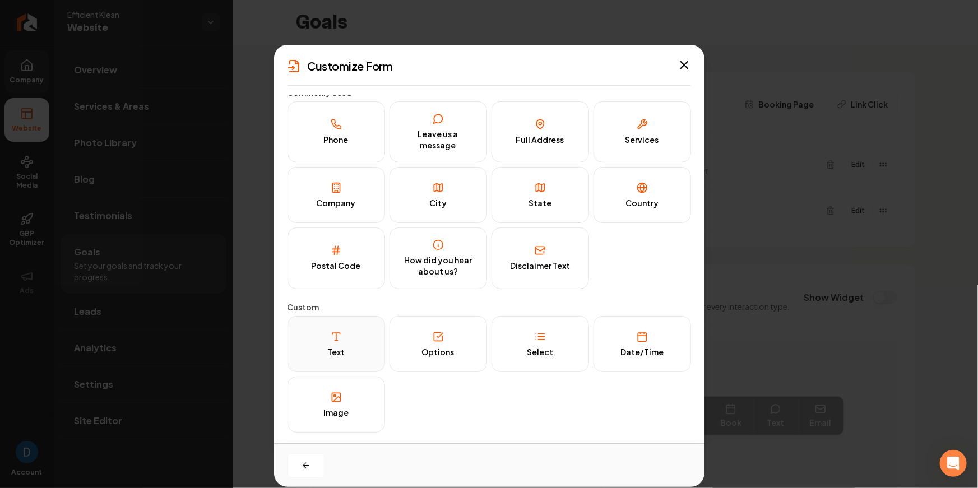
click at [353, 342] on button "Text" at bounding box center [335, 344] width 97 height 56
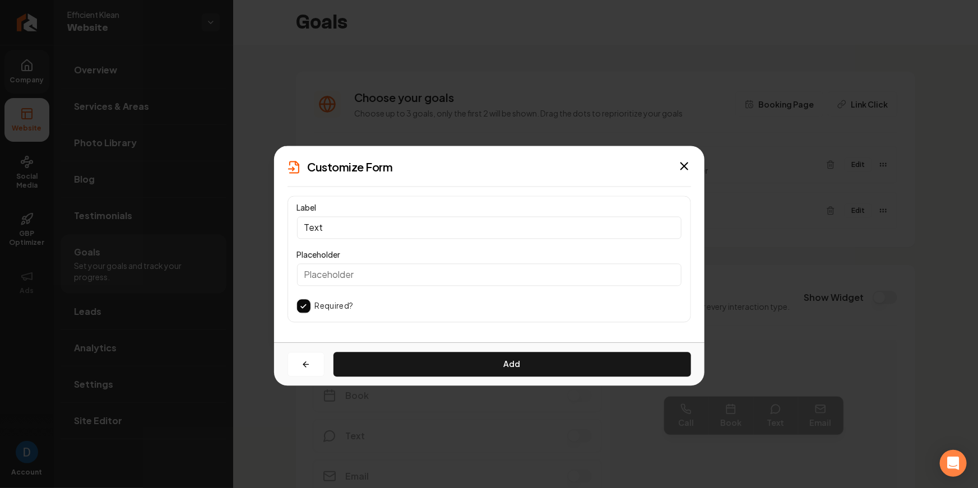
click at [378, 229] on input "Text" at bounding box center [489, 227] width 384 height 22
type input "T"
type input "s"
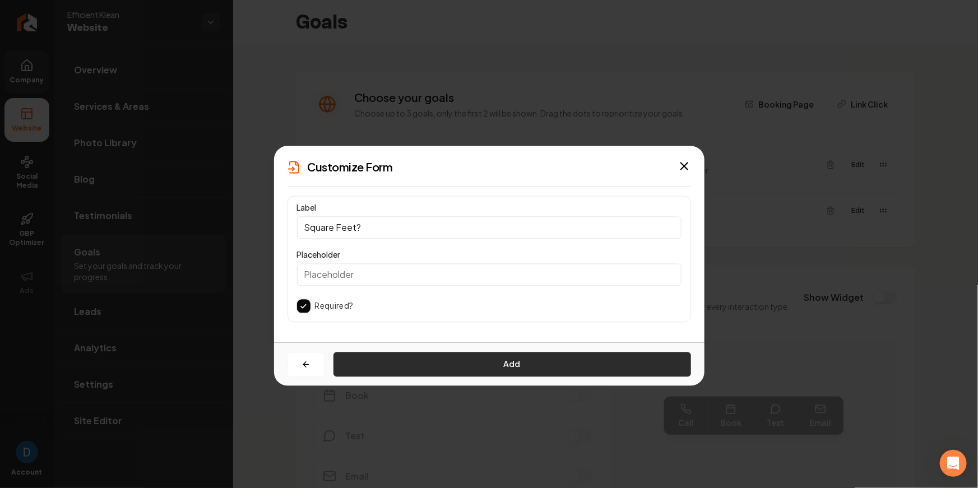
type input "Square Feet?"
click at [433, 361] on button "Add" at bounding box center [511, 364] width 357 height 25
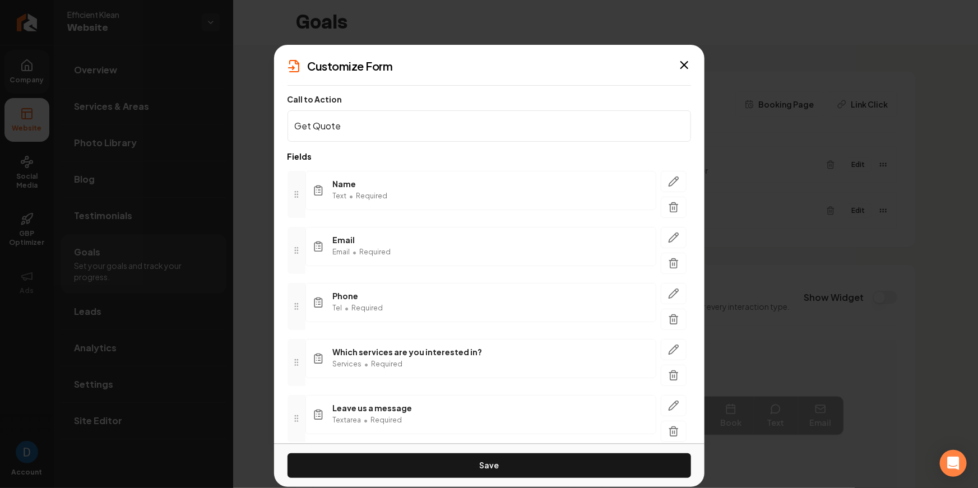
scroll to position [274, 0]
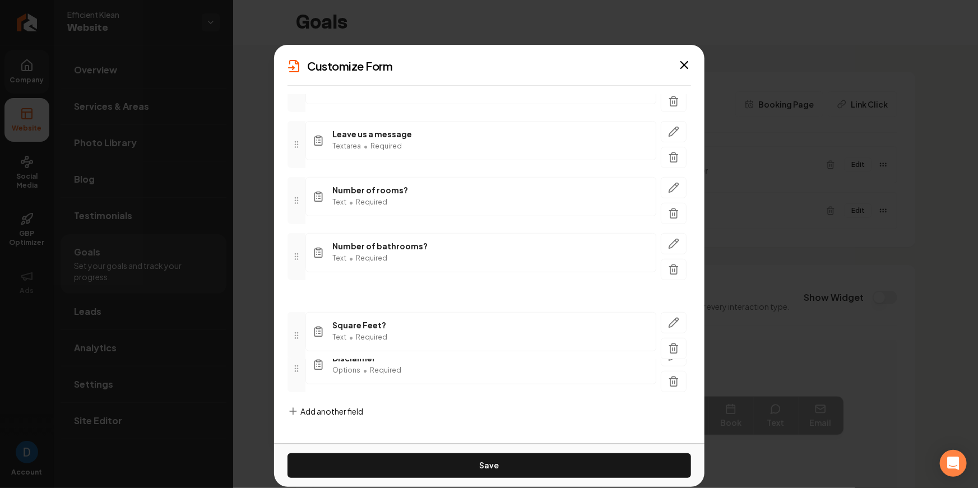
drag, startPoint x: 292, startPoint y: 351, endPoint x: 290, endPoint y: 330, distance: 21.4
click at [290, 330] on div at bounding box center [296, 335] width 18 height 47
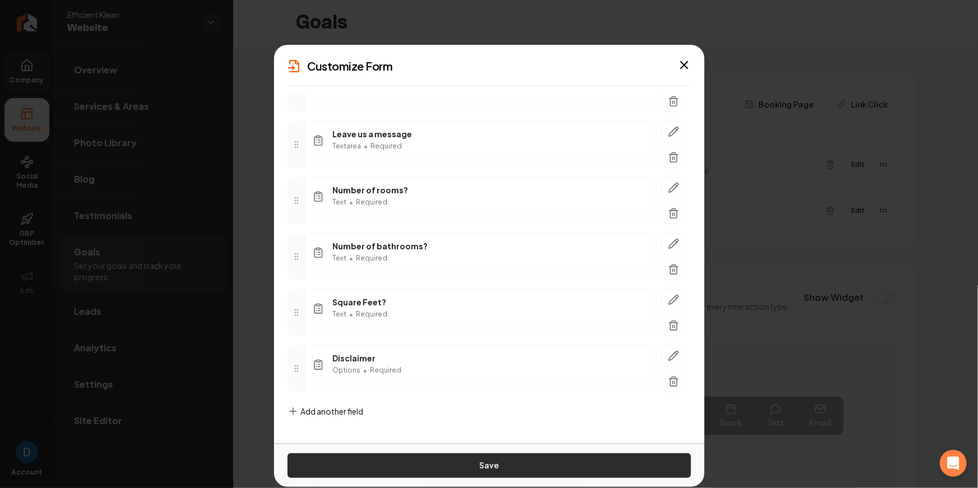
click at [515, 466] on button "Save" at bounding box center [488, 465] width 403 height 25
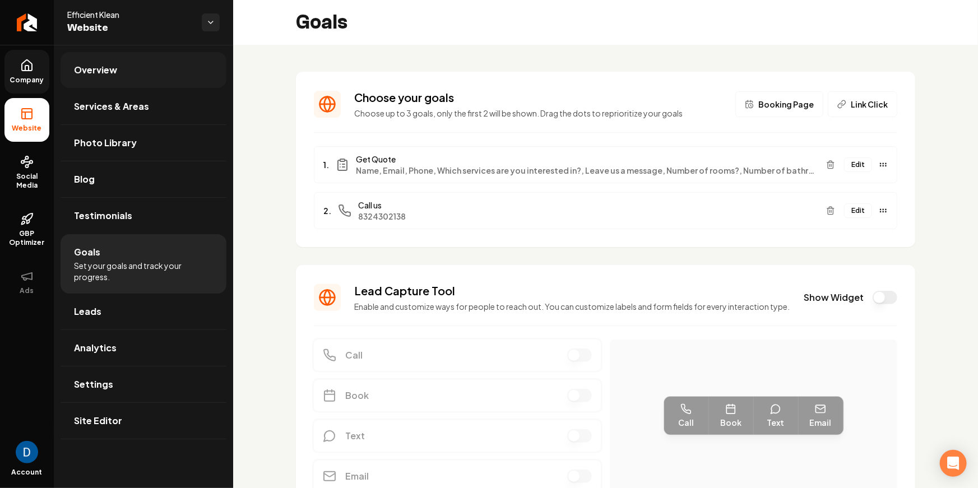
click at [126, 65] on link "Overview" at bounding box center [144, 70] width 166 height 36
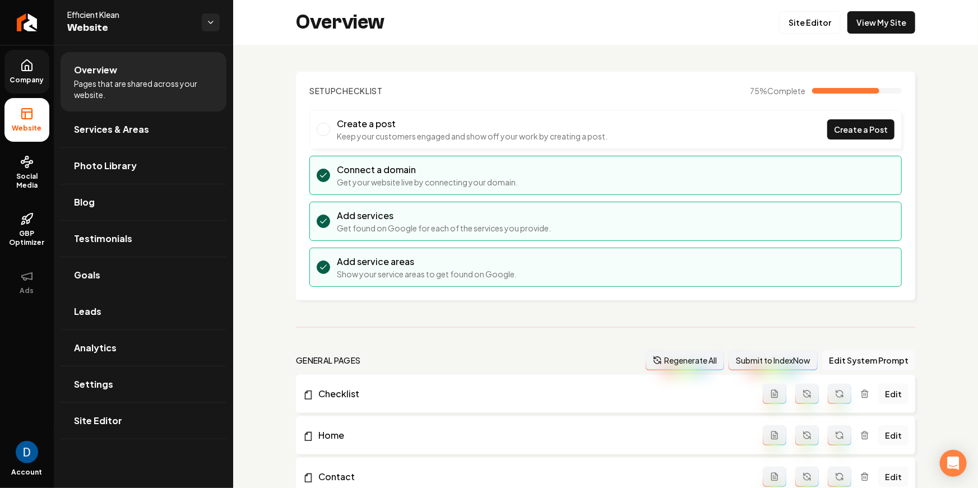
click at [862, 39] on div "Overview Site Editor View My Site" at bounding box center [605, 22] width 745 height 45
click at [862, 24] on link "View My Site" at bounding box center [881, 22] width 68 height 22
click at [113, 264] on link "Goals" at bounding box center [144, 275] width 166 height 36
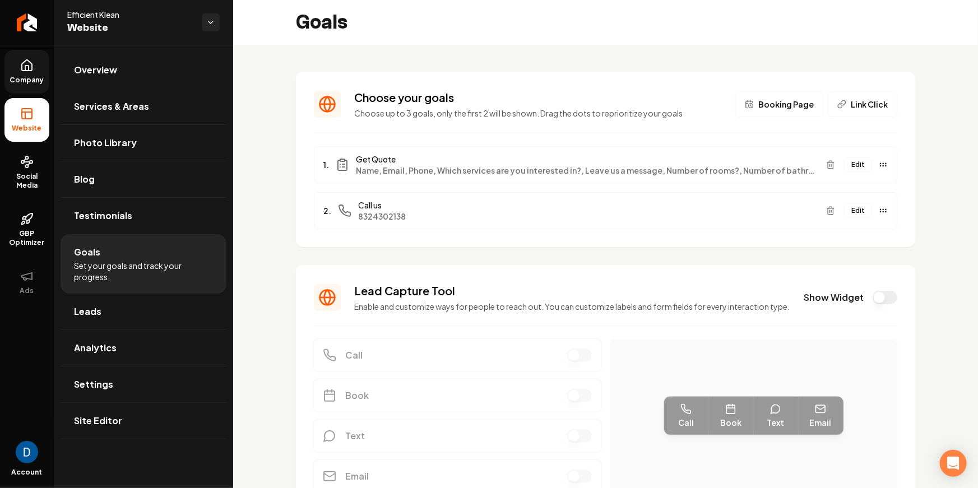
click at [853, 162] on button "Edit" at bounding box center [858, 164] width 28 height 15
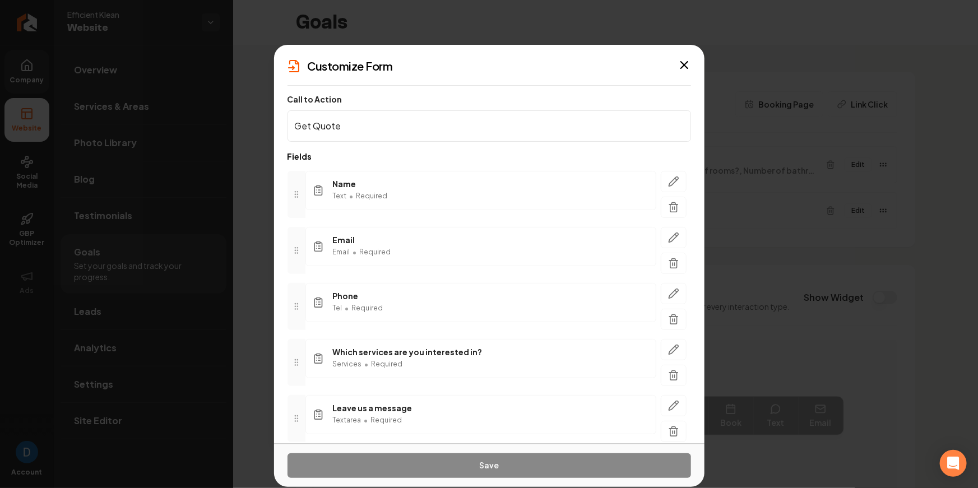
scroll to position [274, 0]
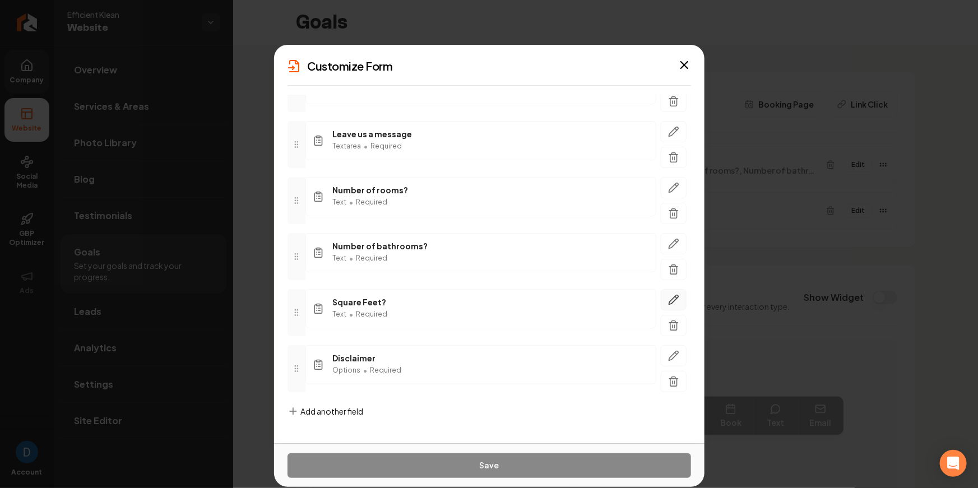
click at [676, 298] on icon "button" at bounding box center [673, 299] width 11 height 11
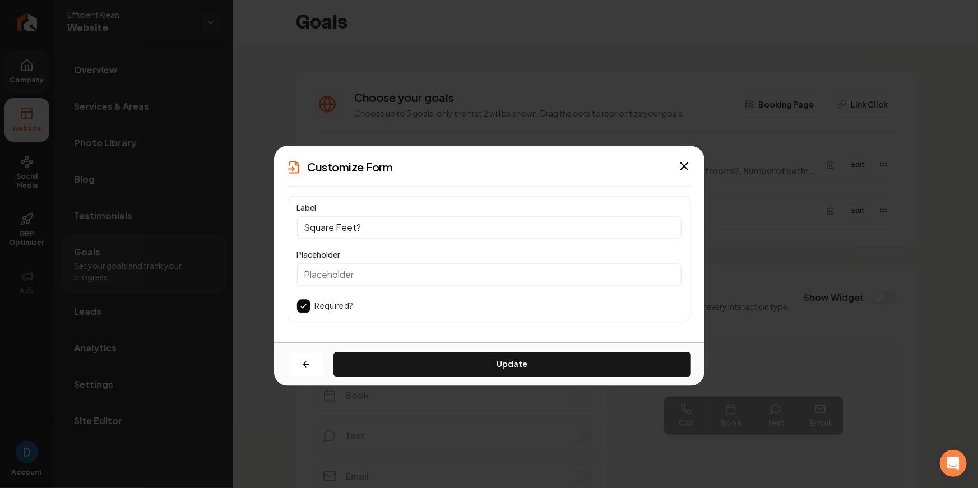
click at [335, 232] on input "Square Feet?" at bounding box center [489, 227] width 384 height 22
paste input "ize (sq. ft.)"
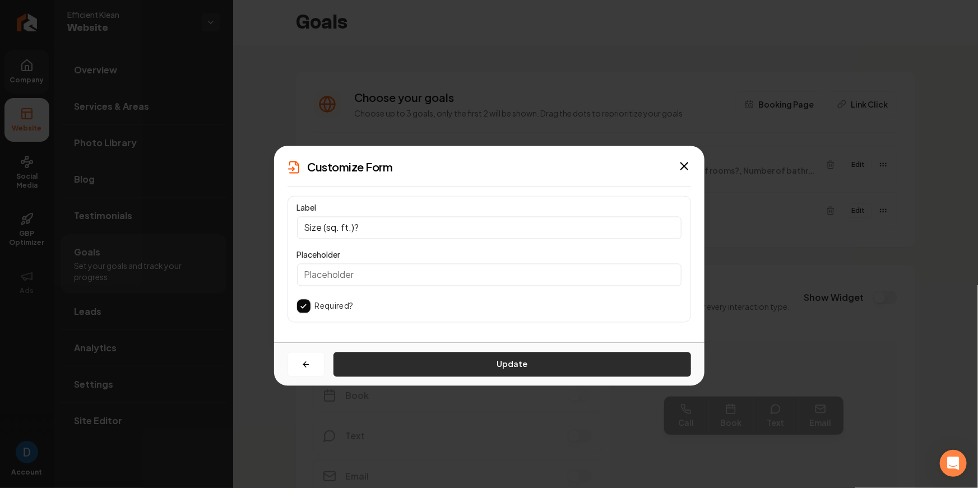
type input "Size (sq. ft.)?"
click at [457, 362] on button "Update" at bounding box center [511, 364] width 357 height 25
